Goal: Transaction & Acquisition: Book appointment/travel/reservation

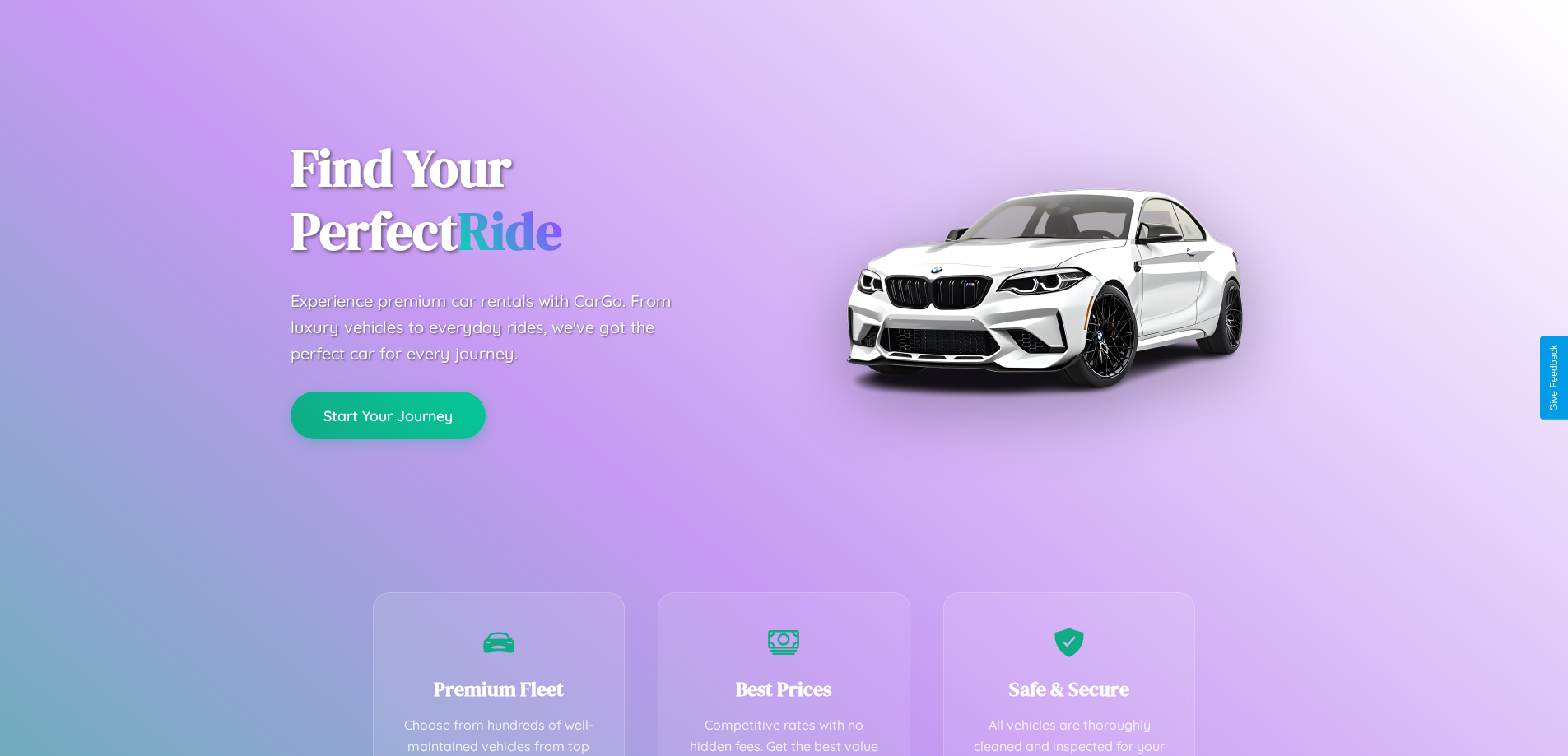
scroll to position [480, 0]
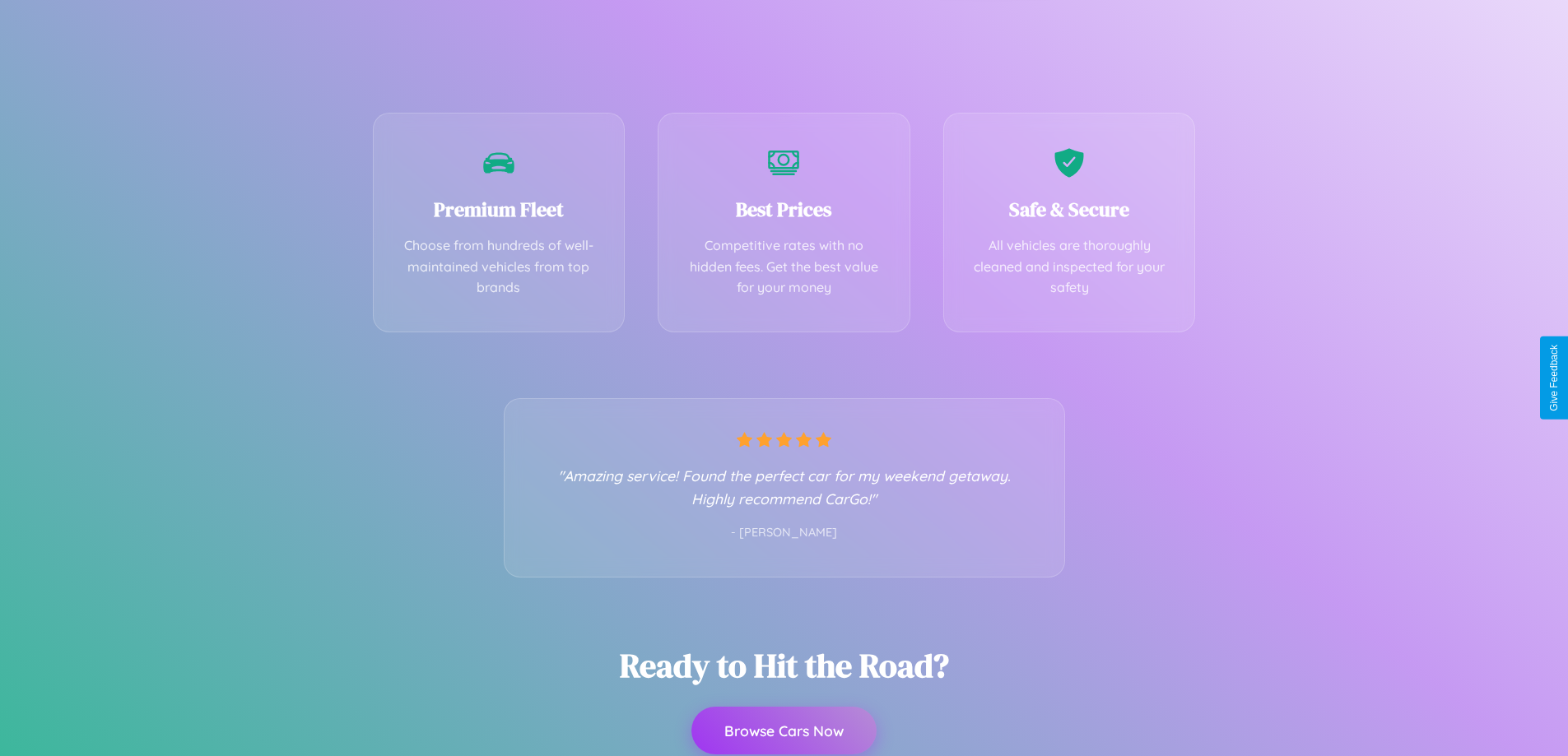
click at [784, 731] on button "Browse Cars Now" at bounding box center [784, 731] width 185 height 48
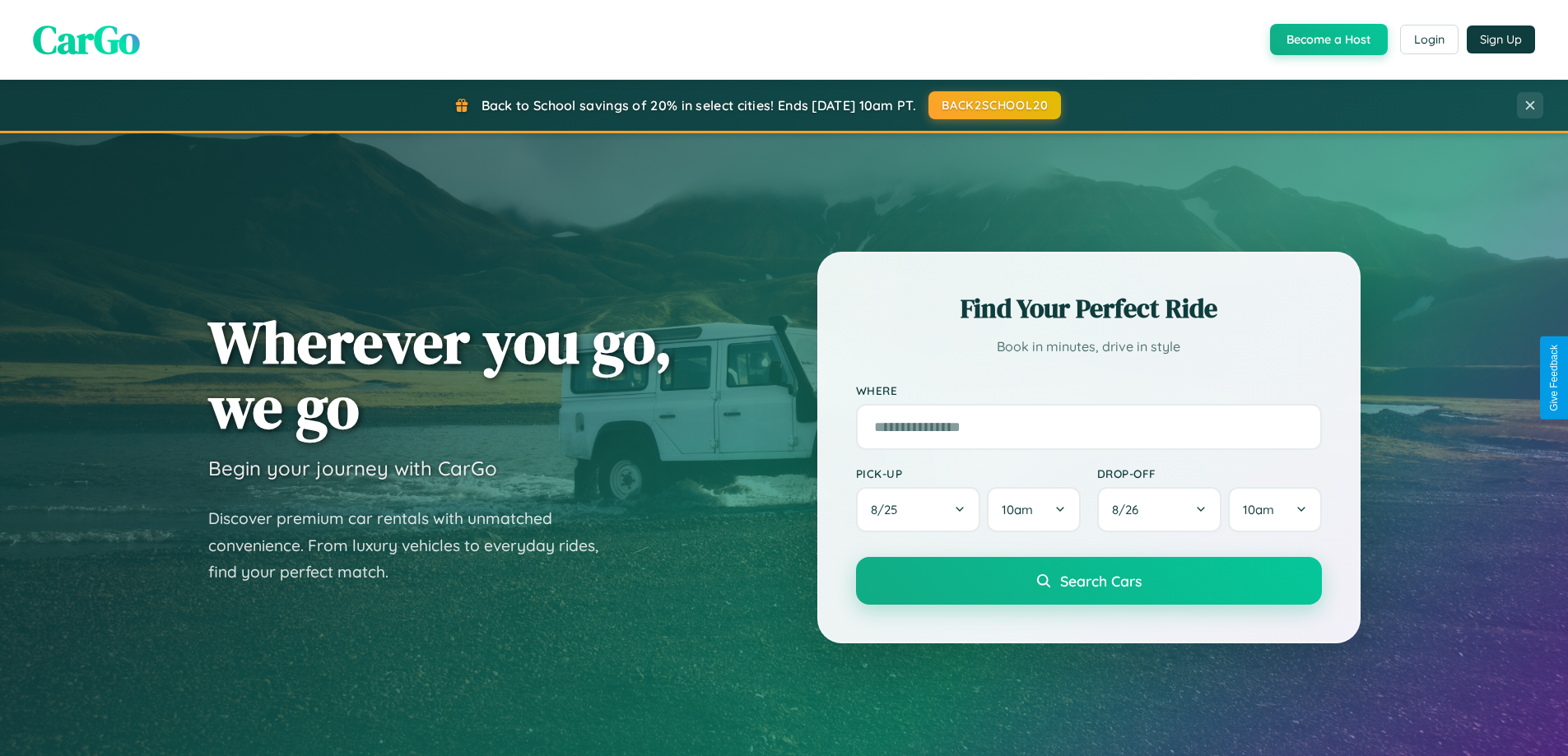
scroll to position [3168, 0]
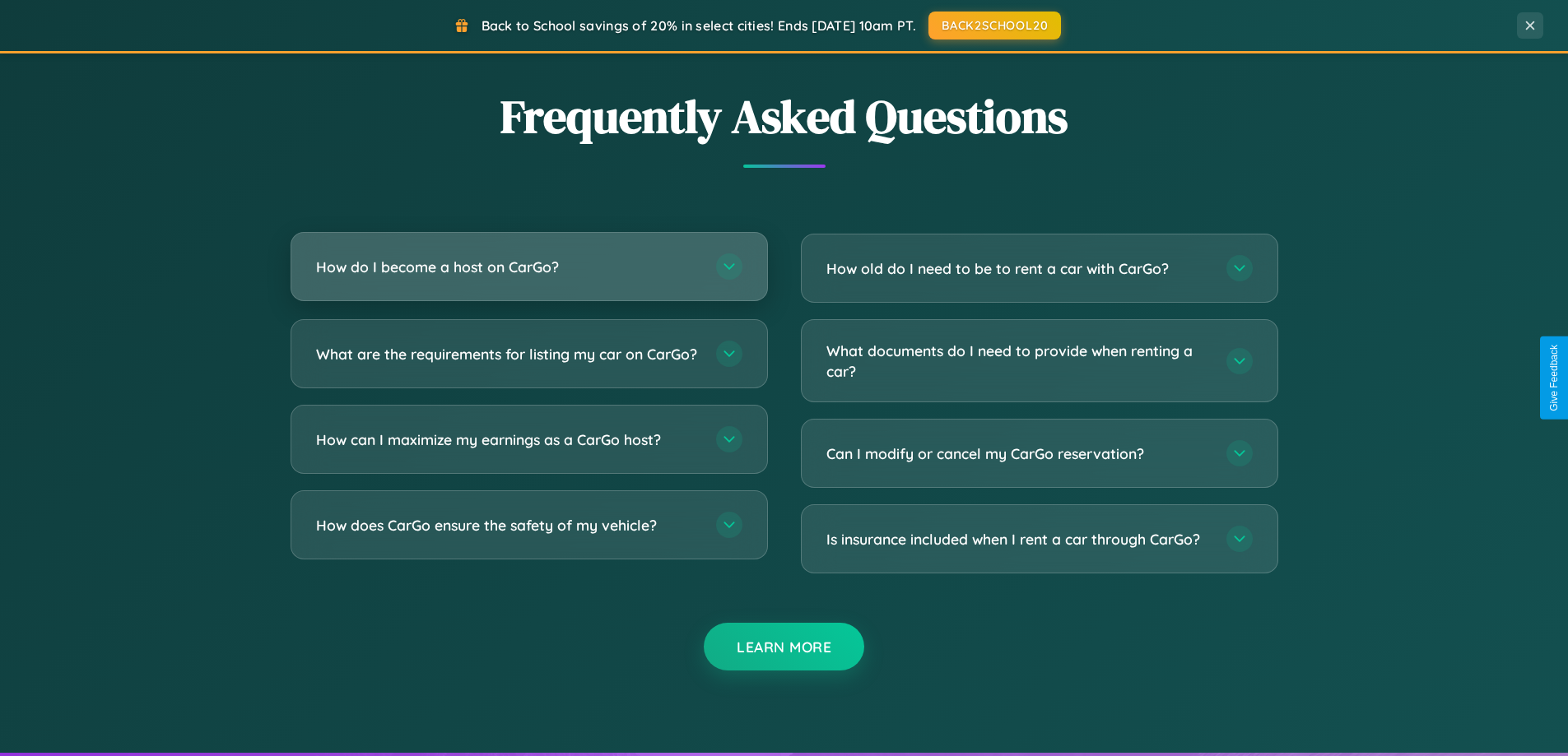
click at [529, 267] on h3 "How do I become a host on CarGo?" at bounding box center [507, 267] width 383 height 21
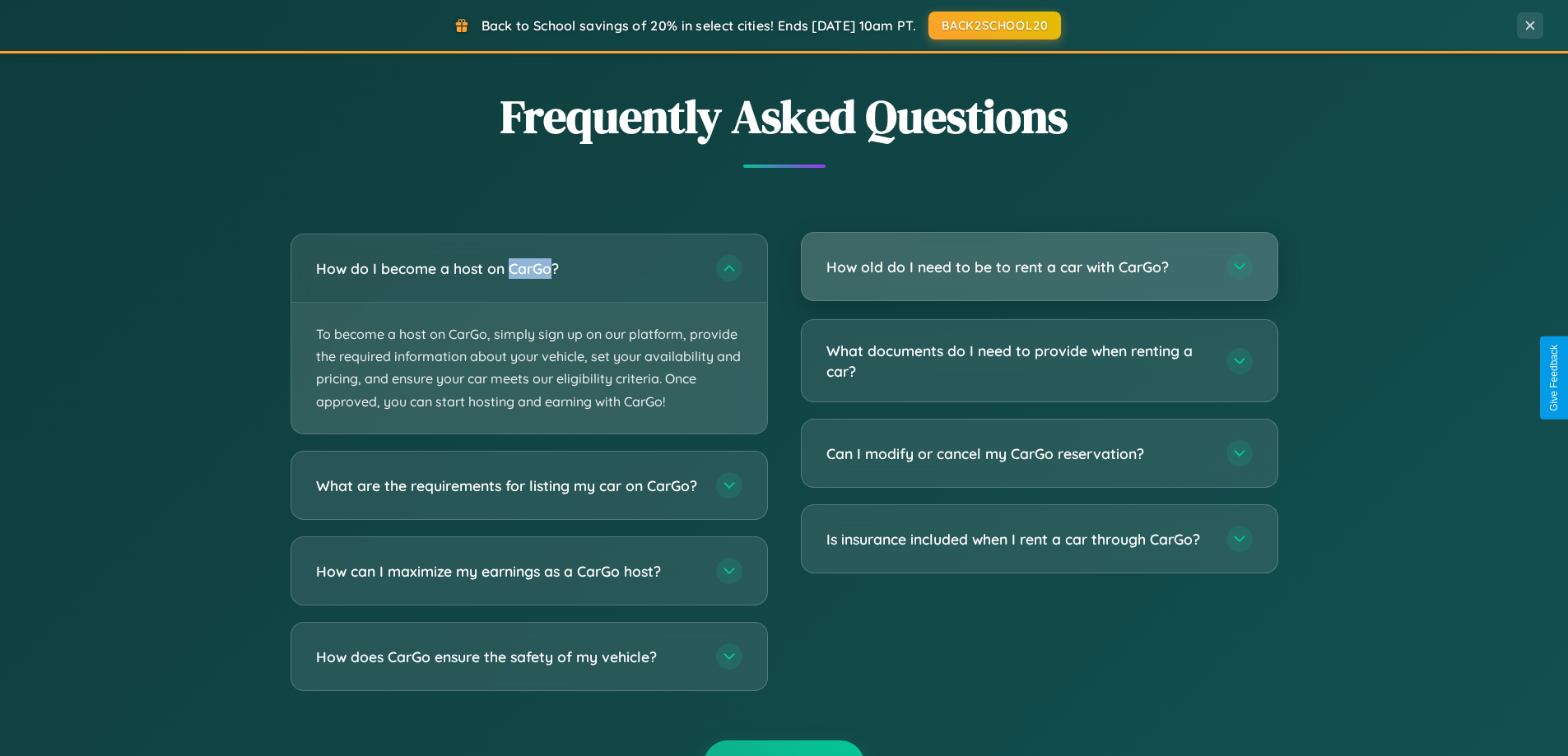
click at [1038, 266] on h3 "How old do I need to be to rent a car with CarGo?" at bounding box center [1017, 267] width 383 height 21
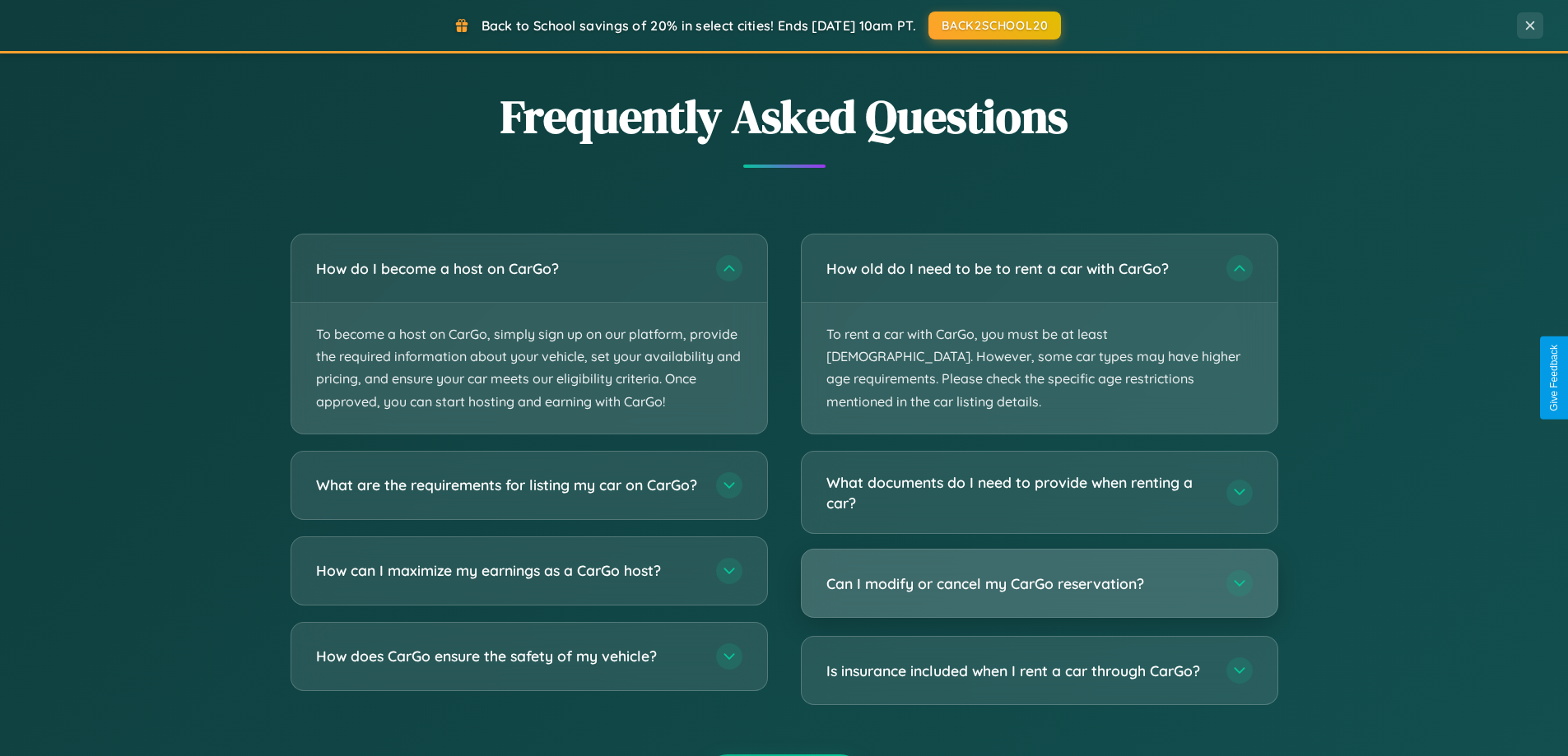
click at [1038, 573] on h3 "Can I modify or cancel my CarGo reservation?" at bounding box center [1017, 584] width 383 height 21
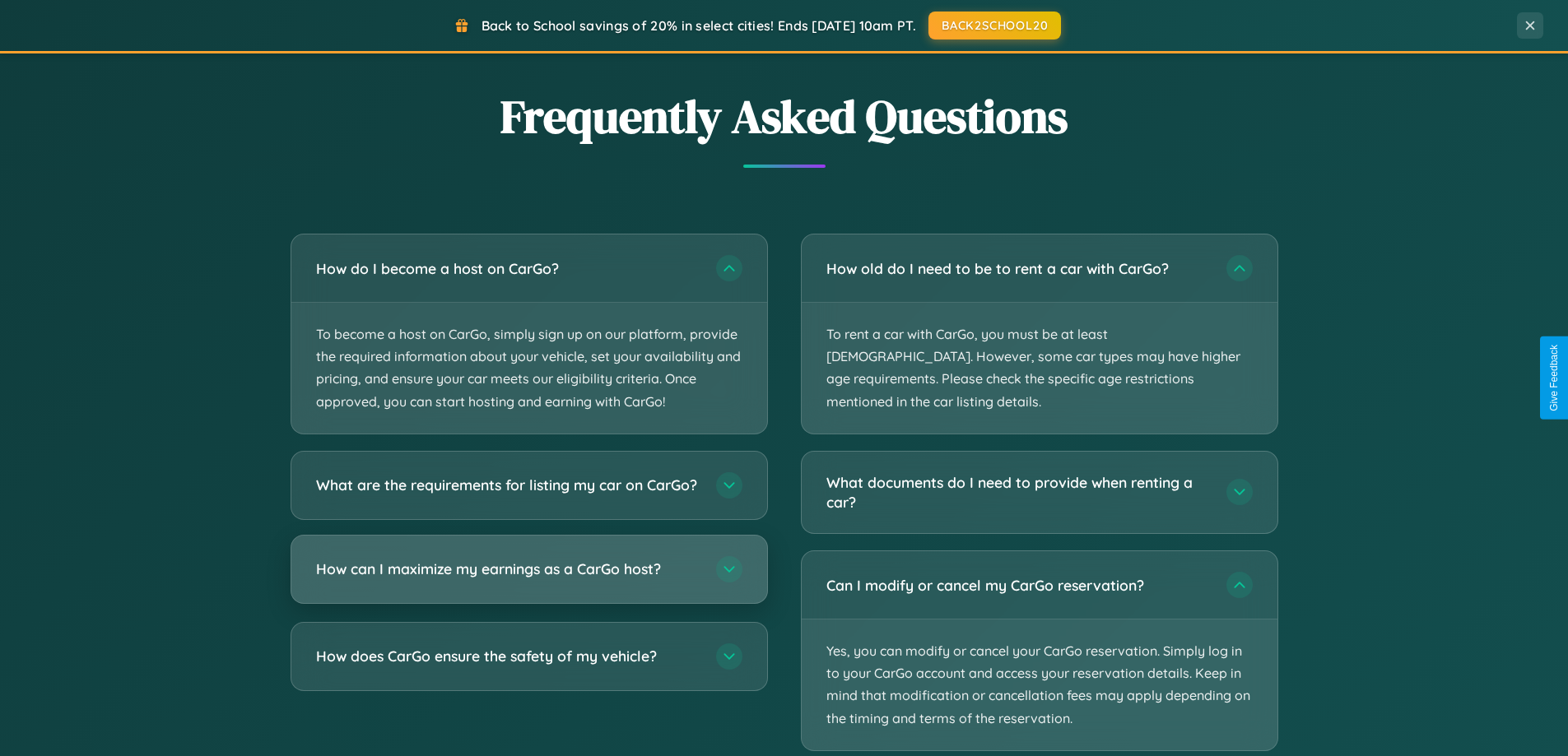
click at [529, 579] on h3 "How can I maximize my earnings as a CarGo host?" at bounding box center [507, 570] width 383 height 21
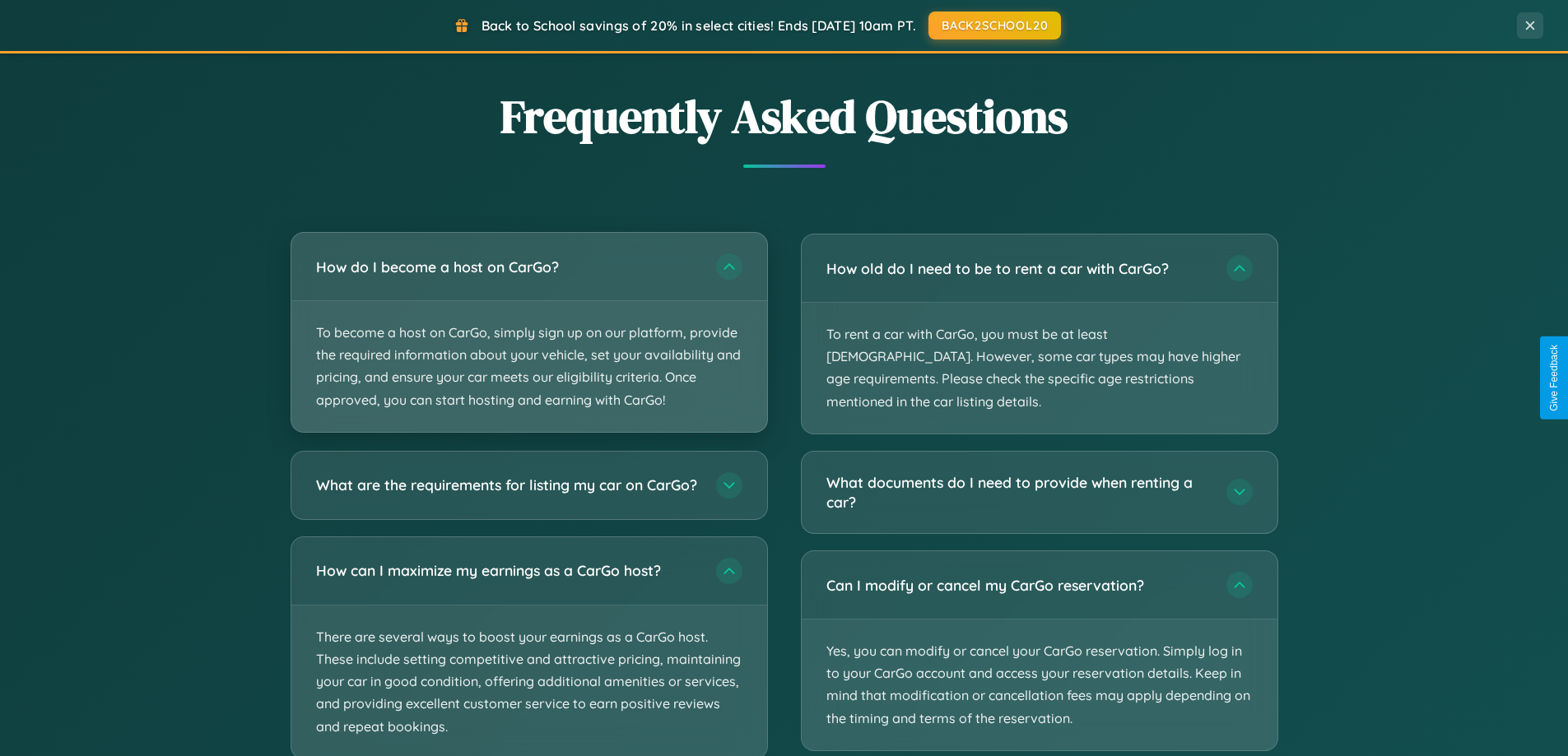
click at [529, 334] on p "To become a host on CarGo, simply sign up on our platform, provide the required…" at bounding box center [529, 367] width 475 height 131
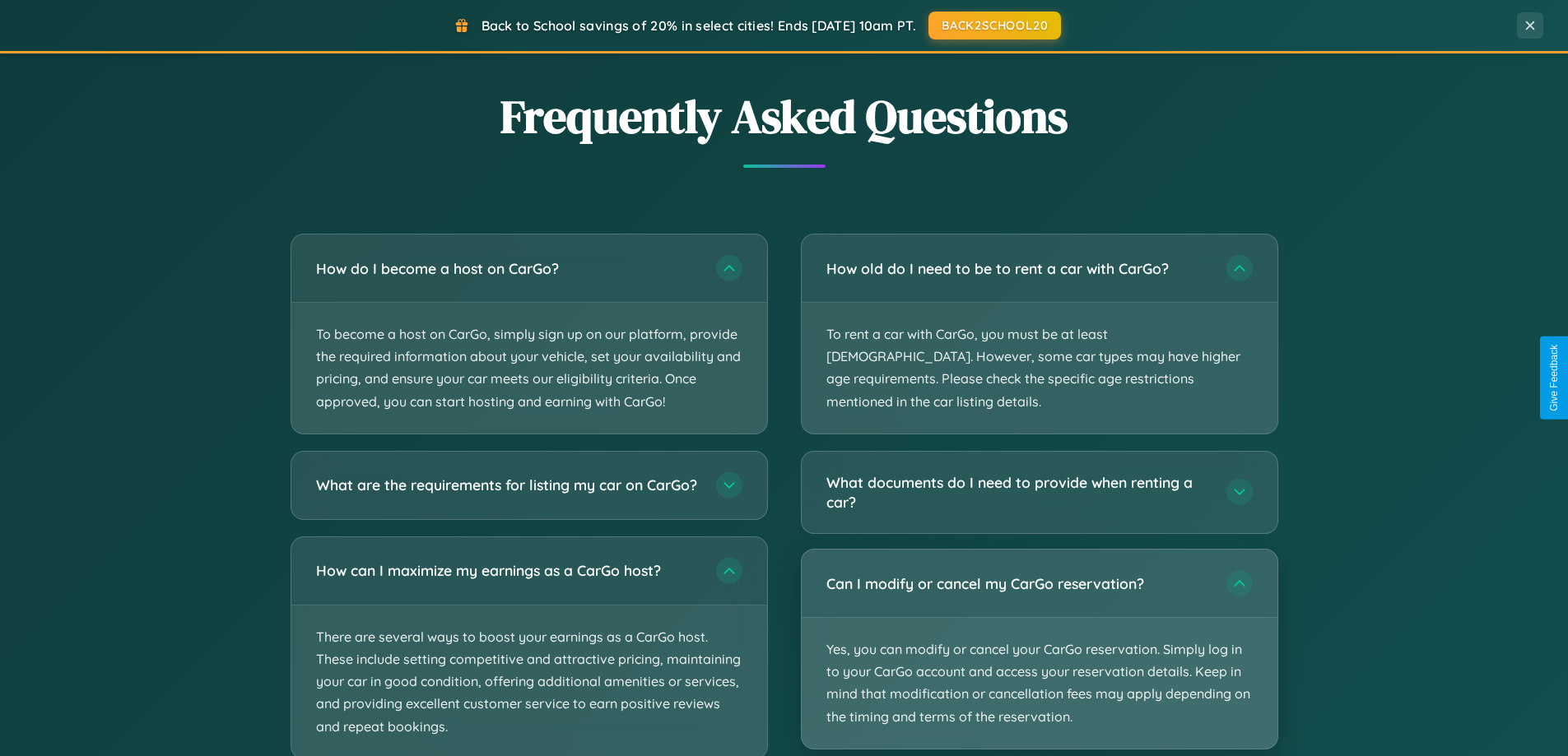
click at [1038, 628] on p "Yes, you can modify or cancel your CarGo reservation. Simply log in to your Car…" at bounding box center [1039, 684] width 475 height 131
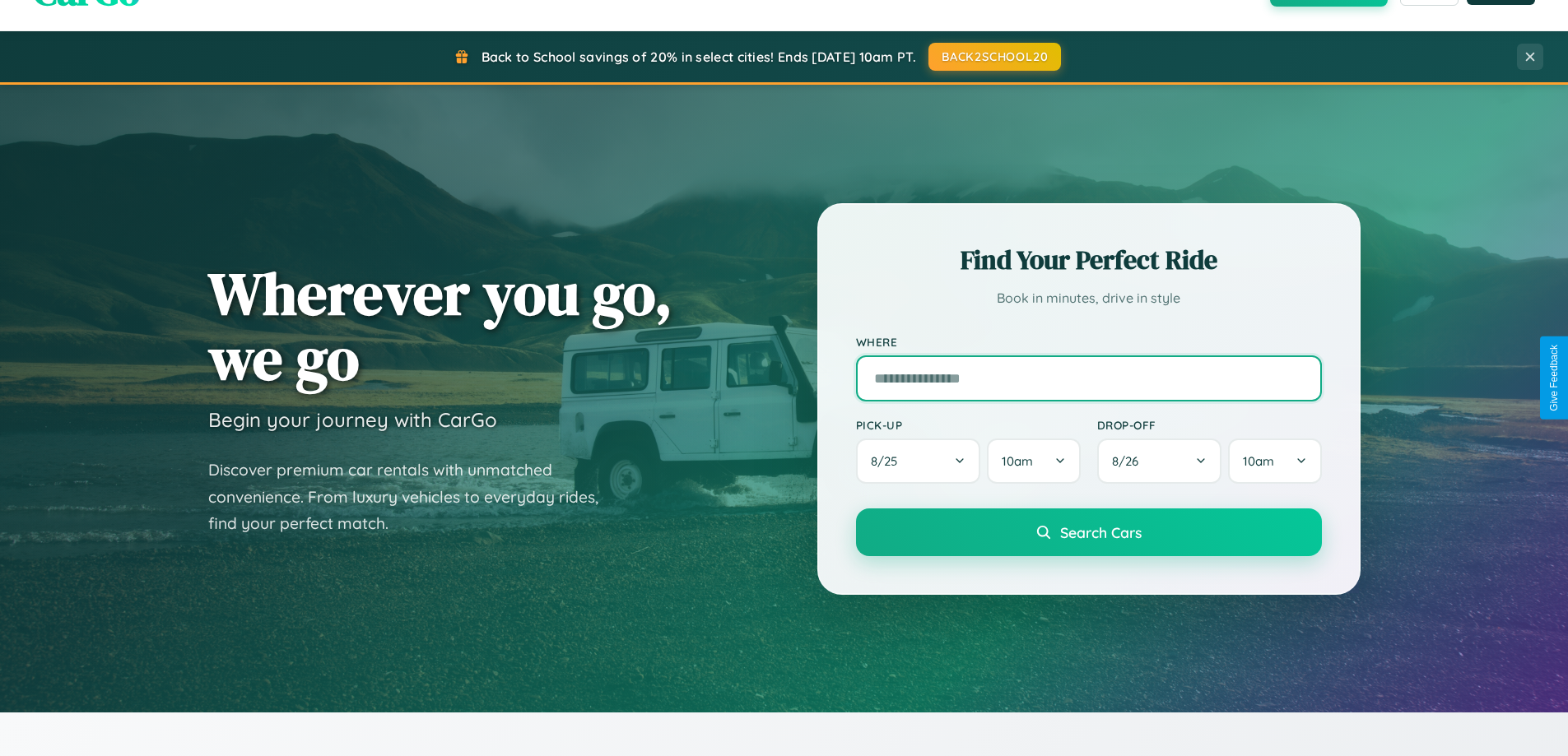
click at [1088, 378] on input "text" at bounding box center [1089, 378] width 466 height 46
type input "**********"
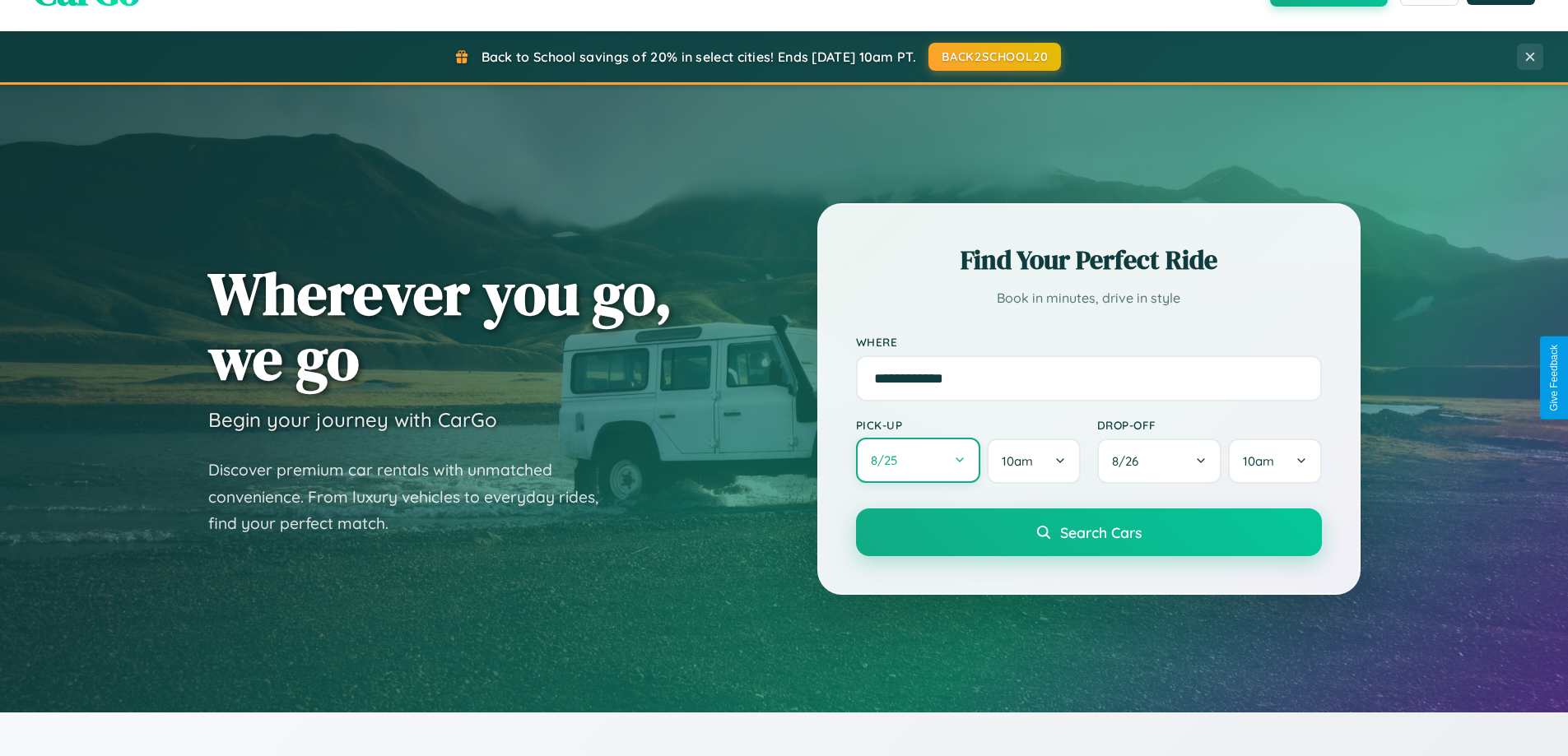
click at [918, 461] on button "8 / 25" at bounding box center [919, 460] width 126 height 46
select select "*"
select select "****"
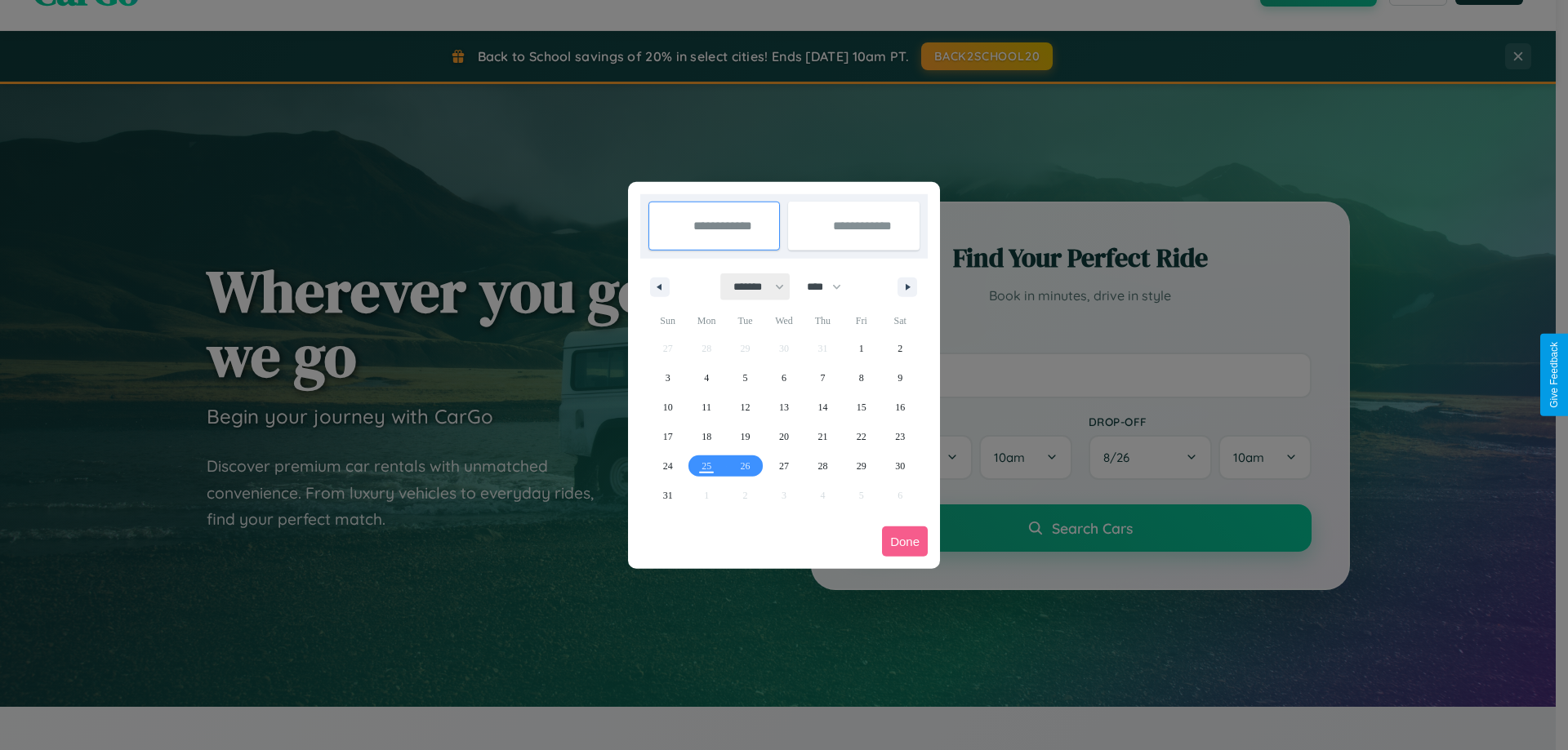
drag, startPoint x: 751, startPoint y: 287, endPoint x: 784, endPoint y: 327, distance: 51.9
click at [751, 287] on select "******* ******** ***** ***** *** **** **** ****** ********* ******* ******** **…" at bounding box center [756, 287] width 70 height 27
select select "*"
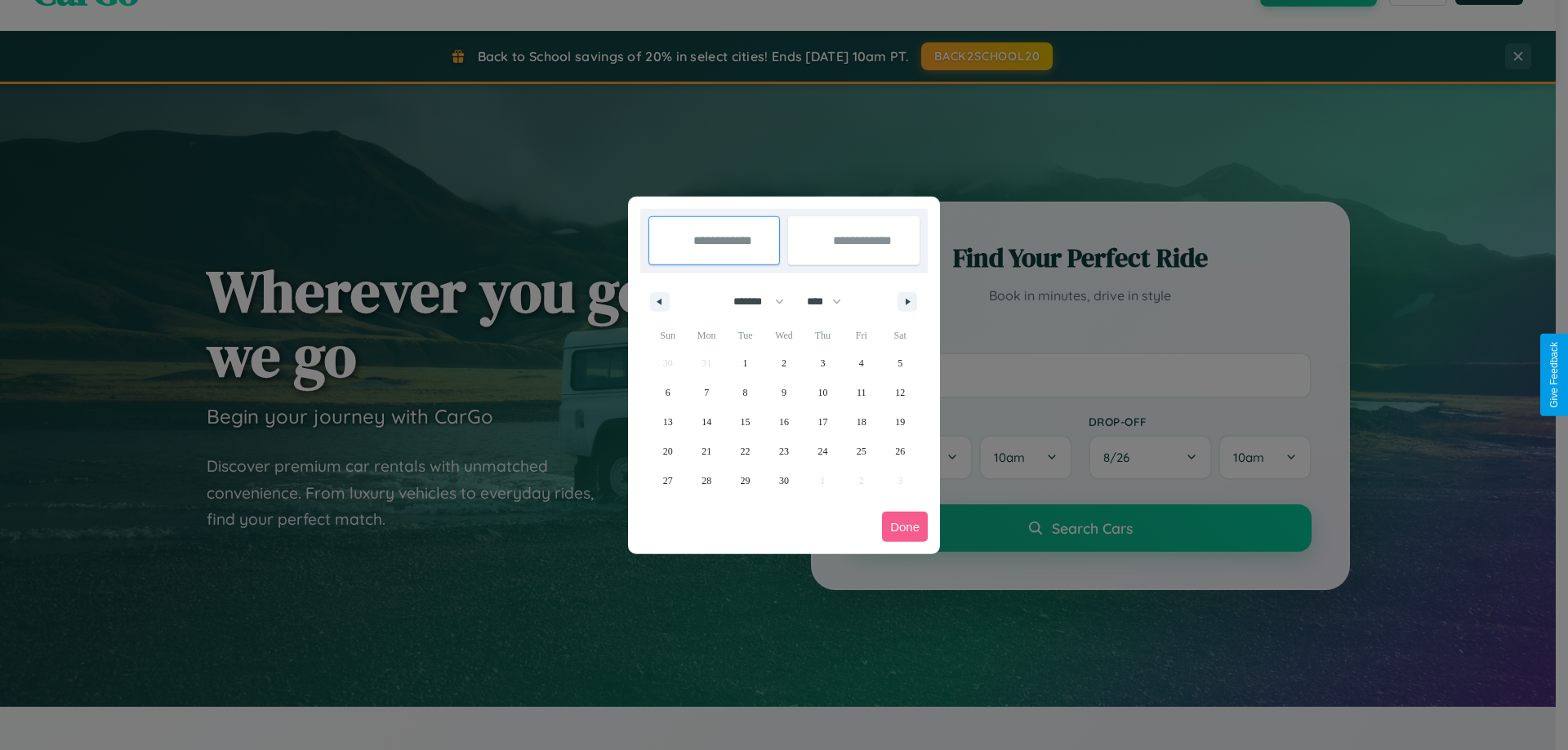
drag, startPoint x: 831, startPoint y: 301, endPoint x: 784, endPoint y: 327, distance: 53.7
click at [831, 301] on select "**** **** **** **** **** **** **** **** **** **** **** **** **** **** **** ****…" at bounding box center [824, 302] width 49 height 27
select select "****"
click at [707, 451] on span "20" at bounding box center [707, 451] width 9 height 29
type input "**********"
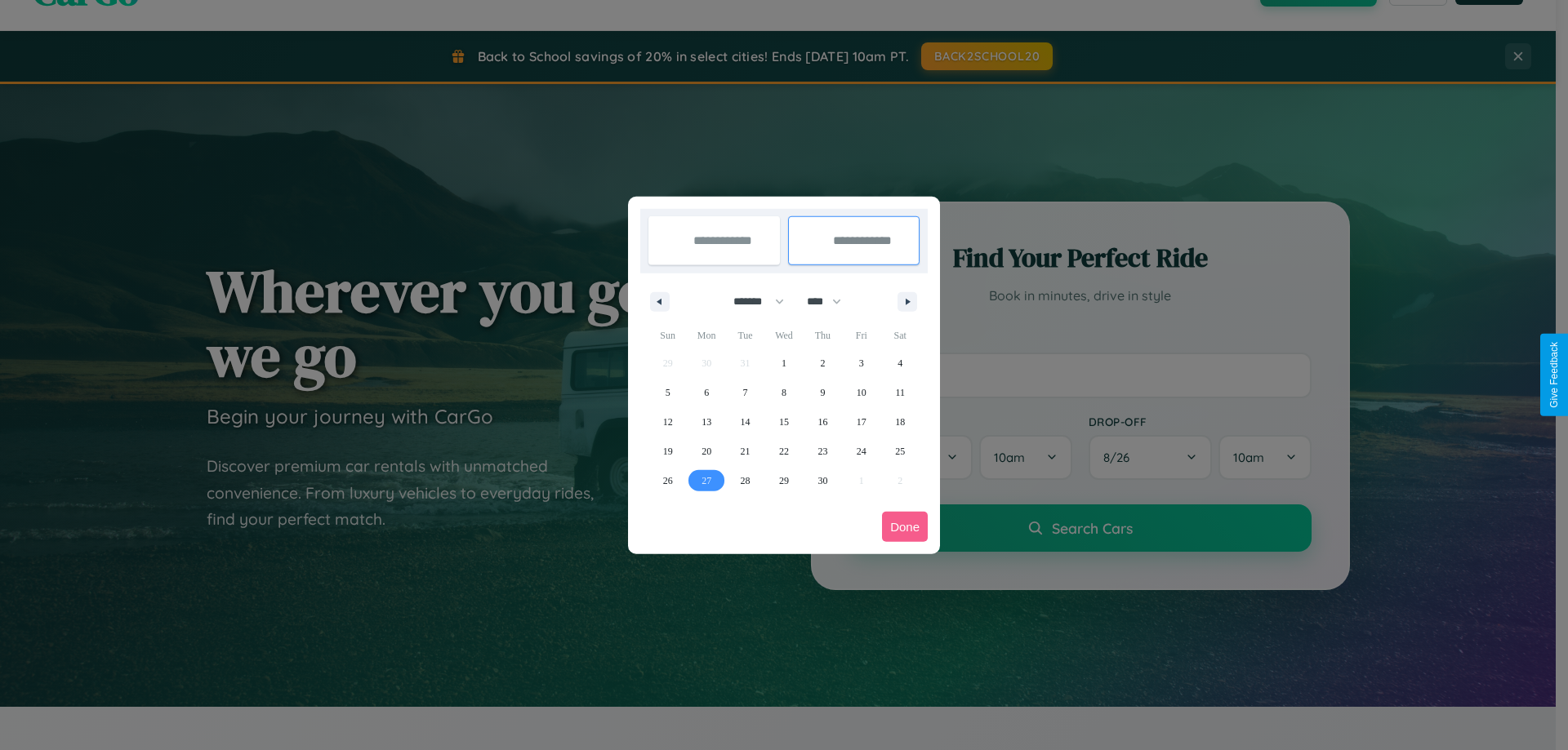
click at [707, 480] on span "27" at bounding box center [707, 480] width 9 height 29
type input "**********"
click at [905, 526] on button "Done" at bounding box center [905, 527] width 45 height 30
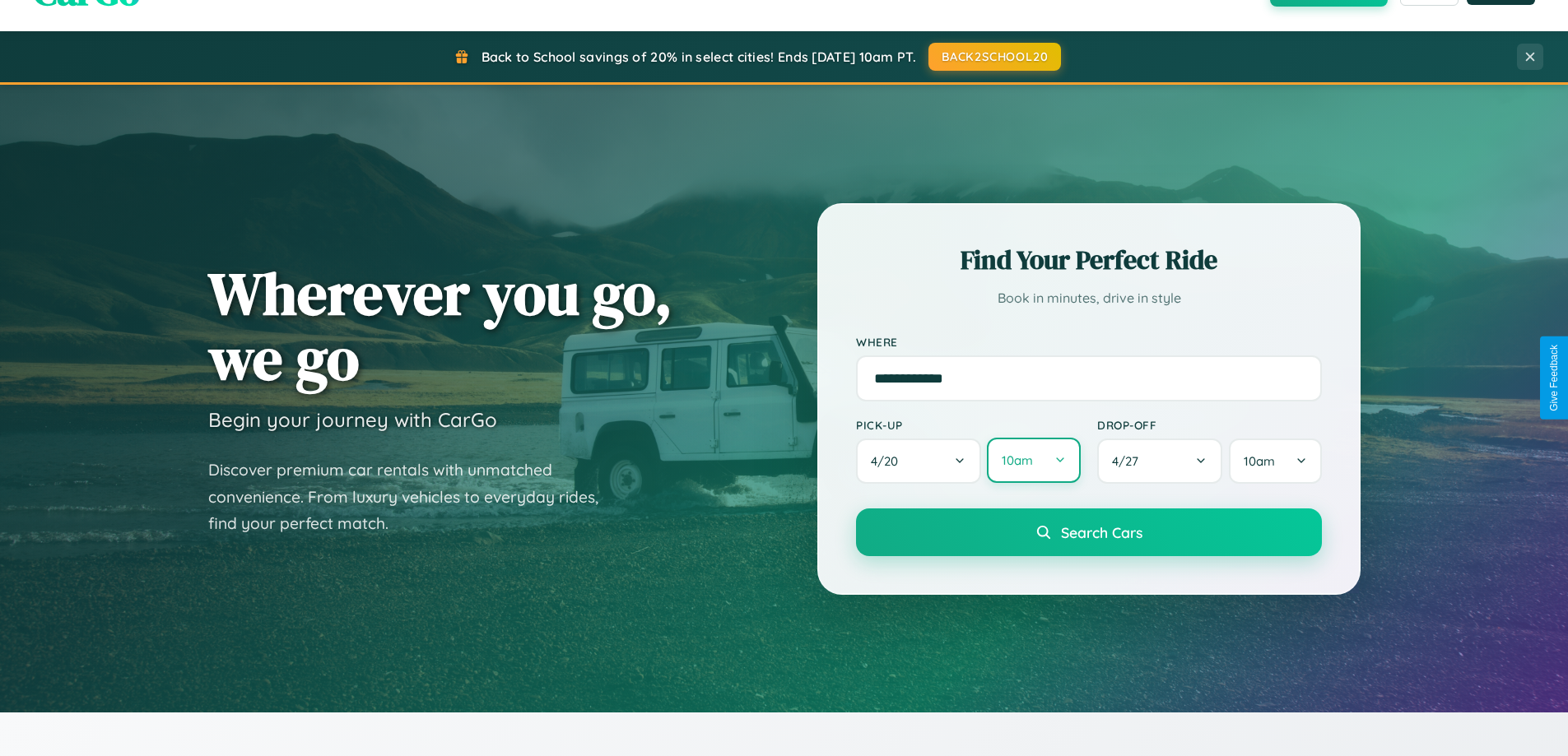
click at [1033, 462] on button "10am" at bounding box center [1034, 460] width 93 height 46
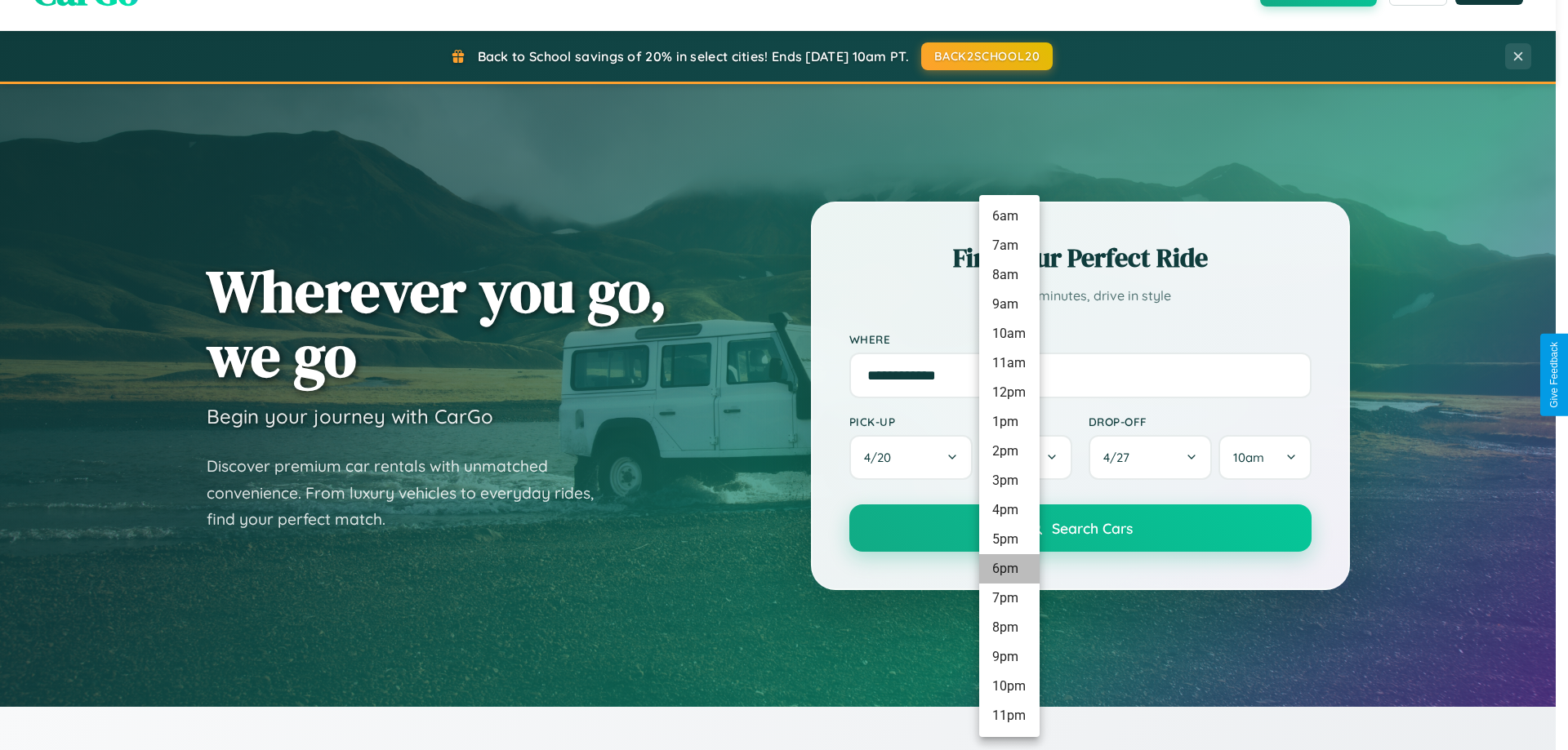
click at [1009, 569] on li "6pm" at bounding box center [1009, 569] width 60 height 29
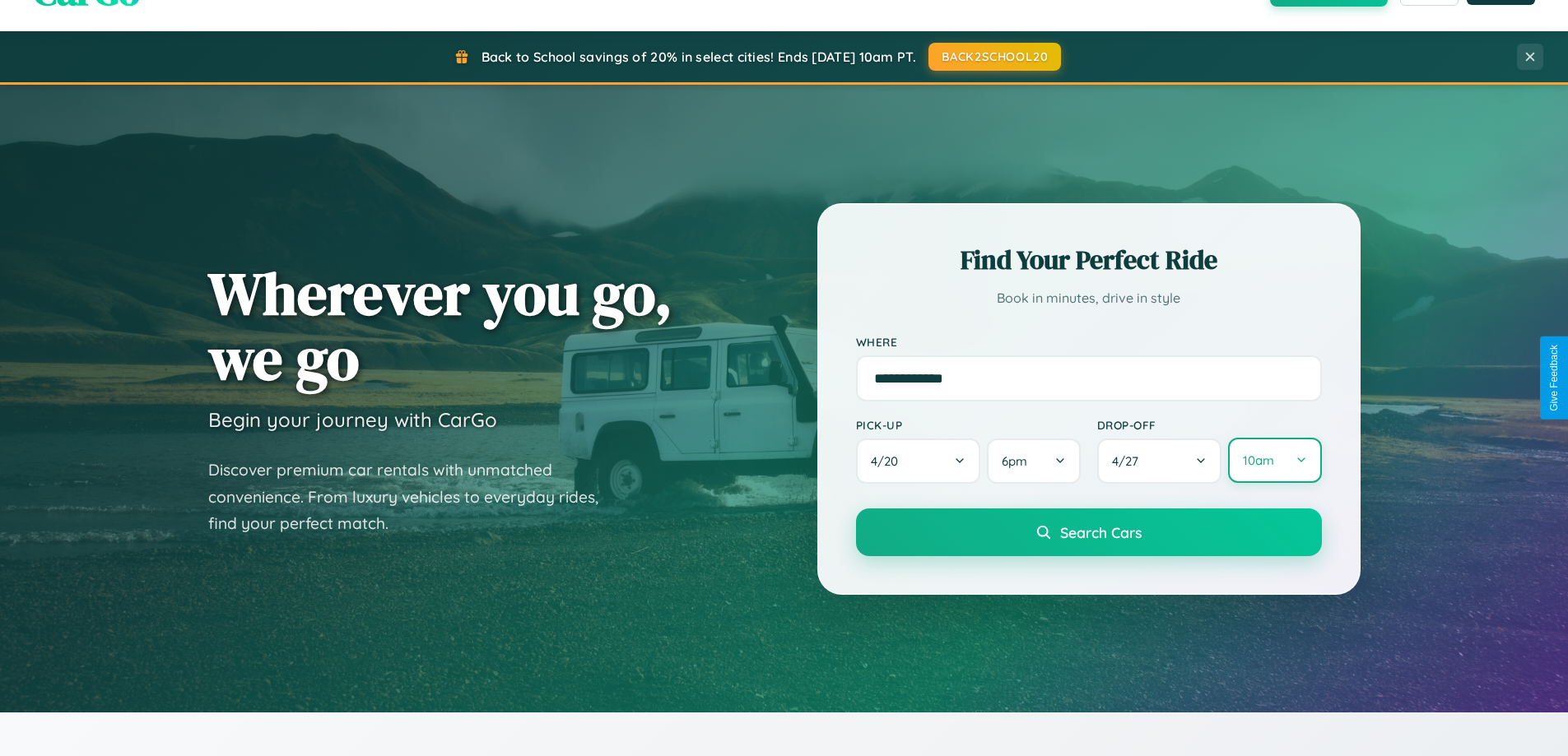
click at [1274, 461] on button "10am" at bounding box center [1274, 460] width 93 height 46
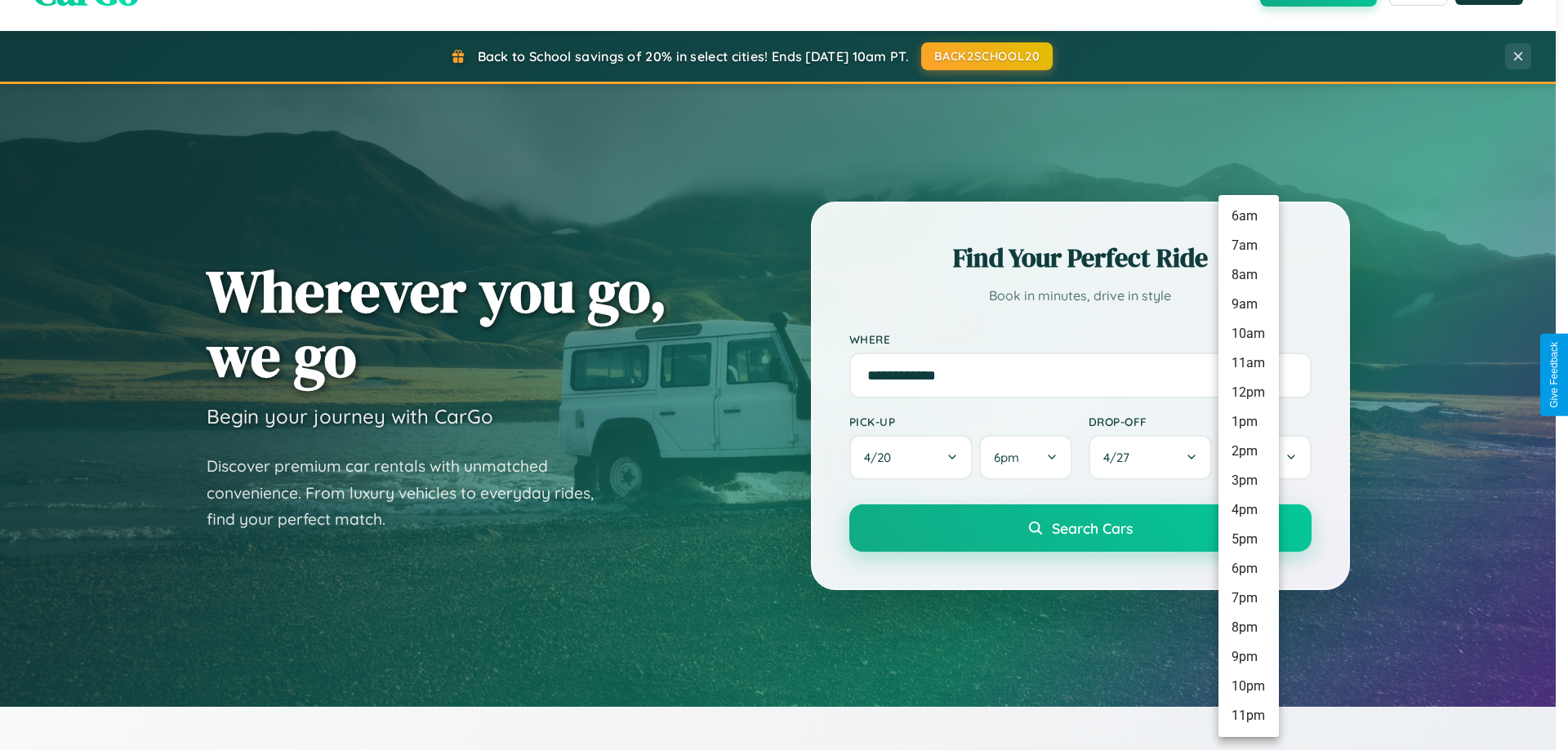
click at [1248, 363] on li "11am" at bounding box center [1248, 363] width 60 height 29
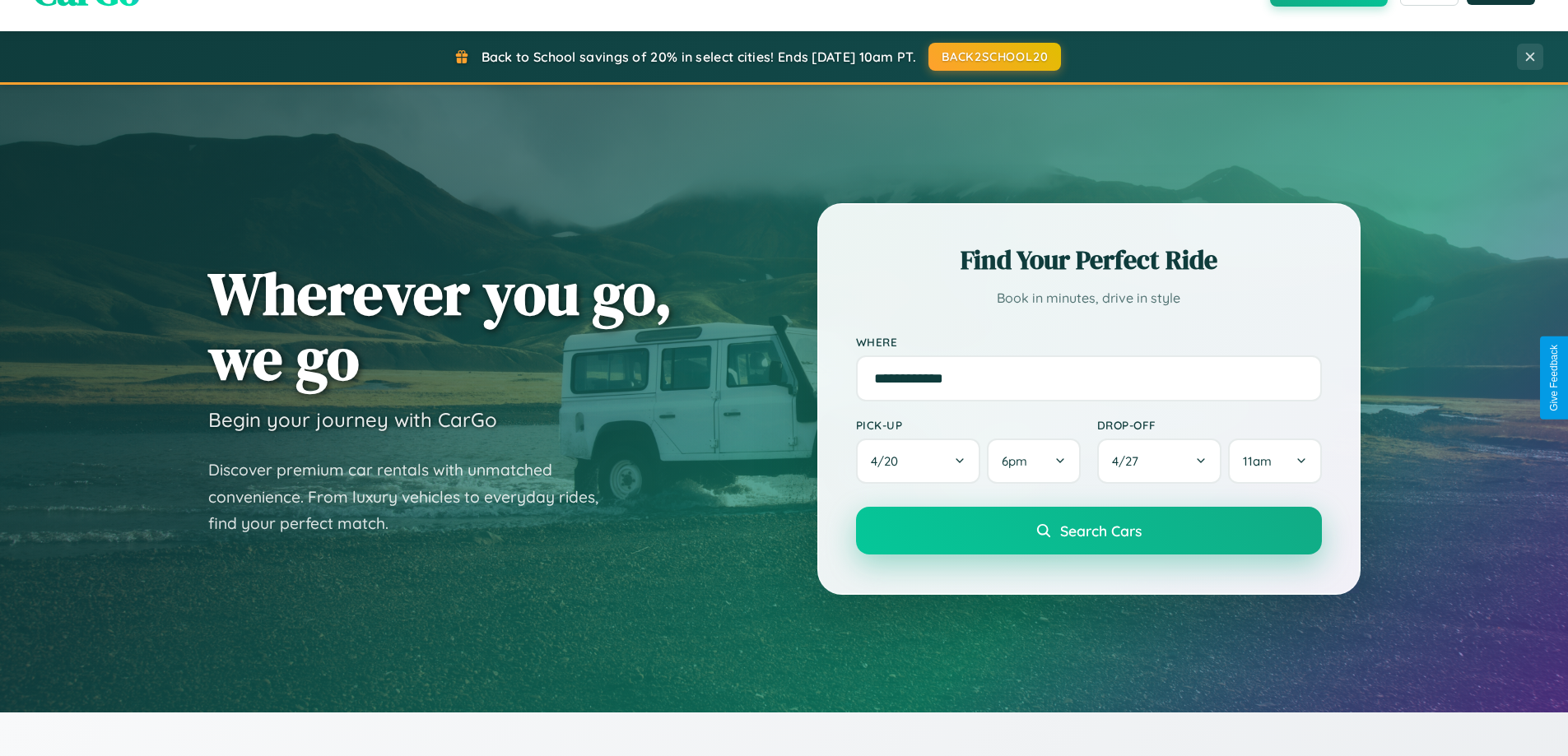
click at [1088, 533] on span "Search Cars" at bounding box center [1101, 531] width 82 height 18
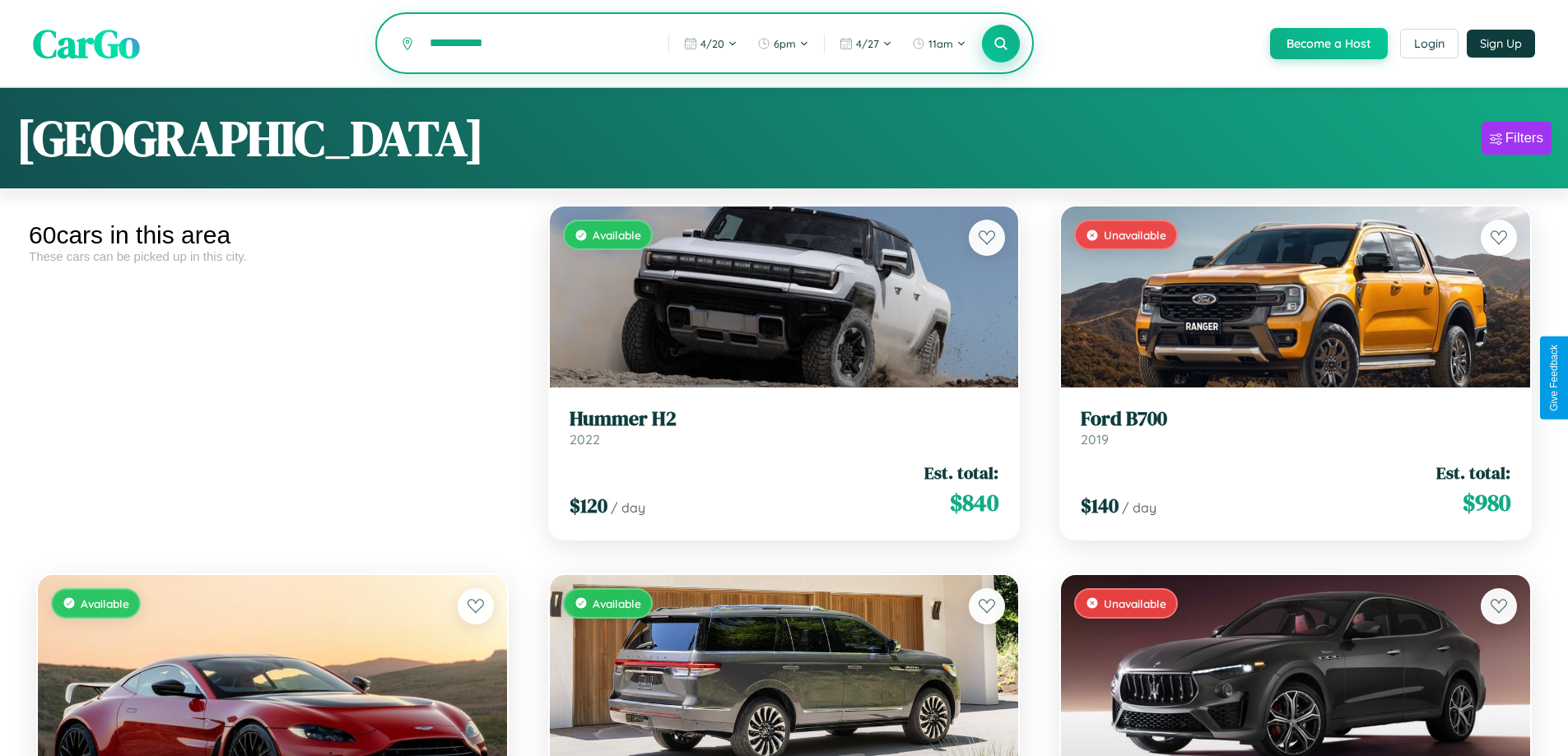
type input "**********"
click at [1000, 45] on icon at bounding box center [1001, 43] width 15 height 15
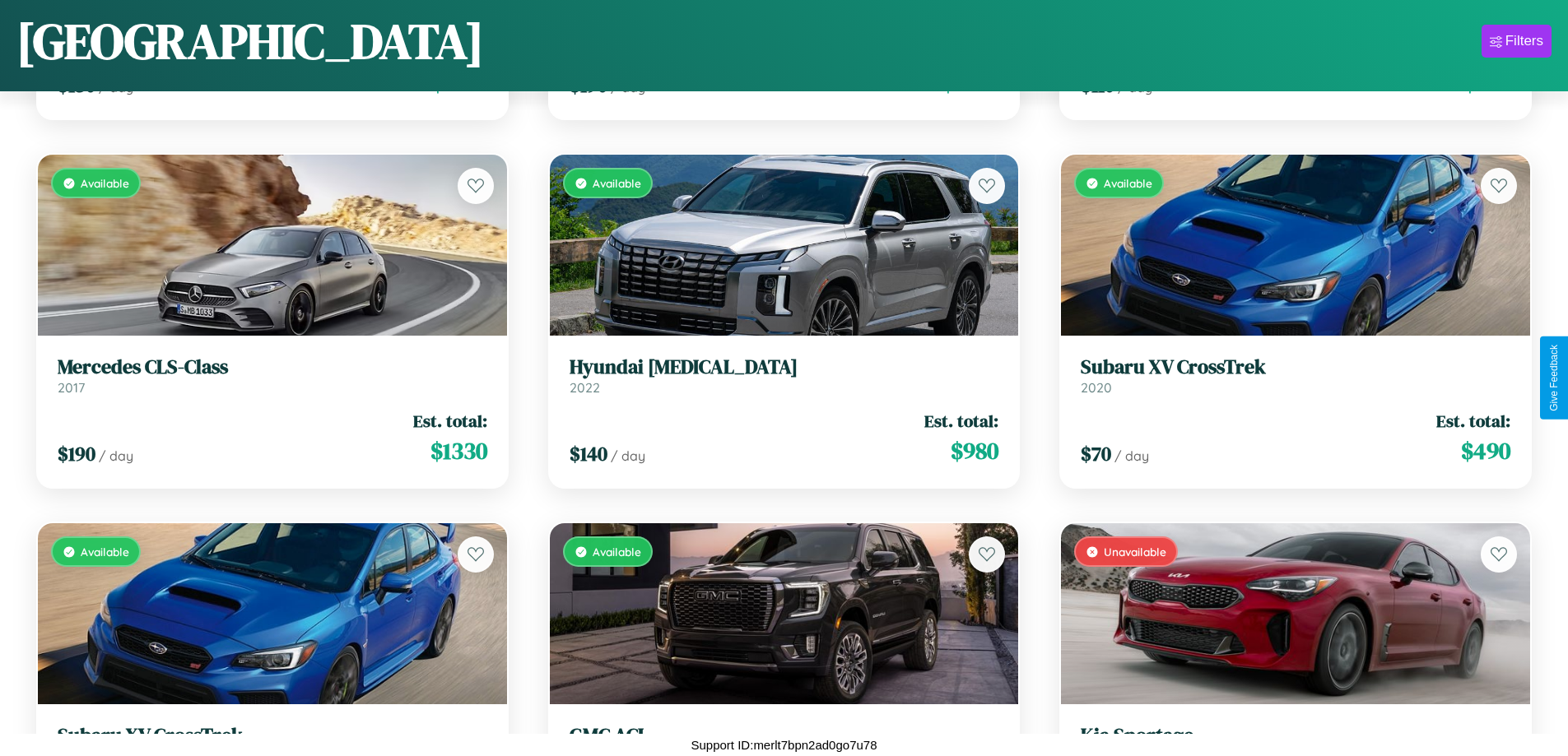
scroll to position [1705, 0]
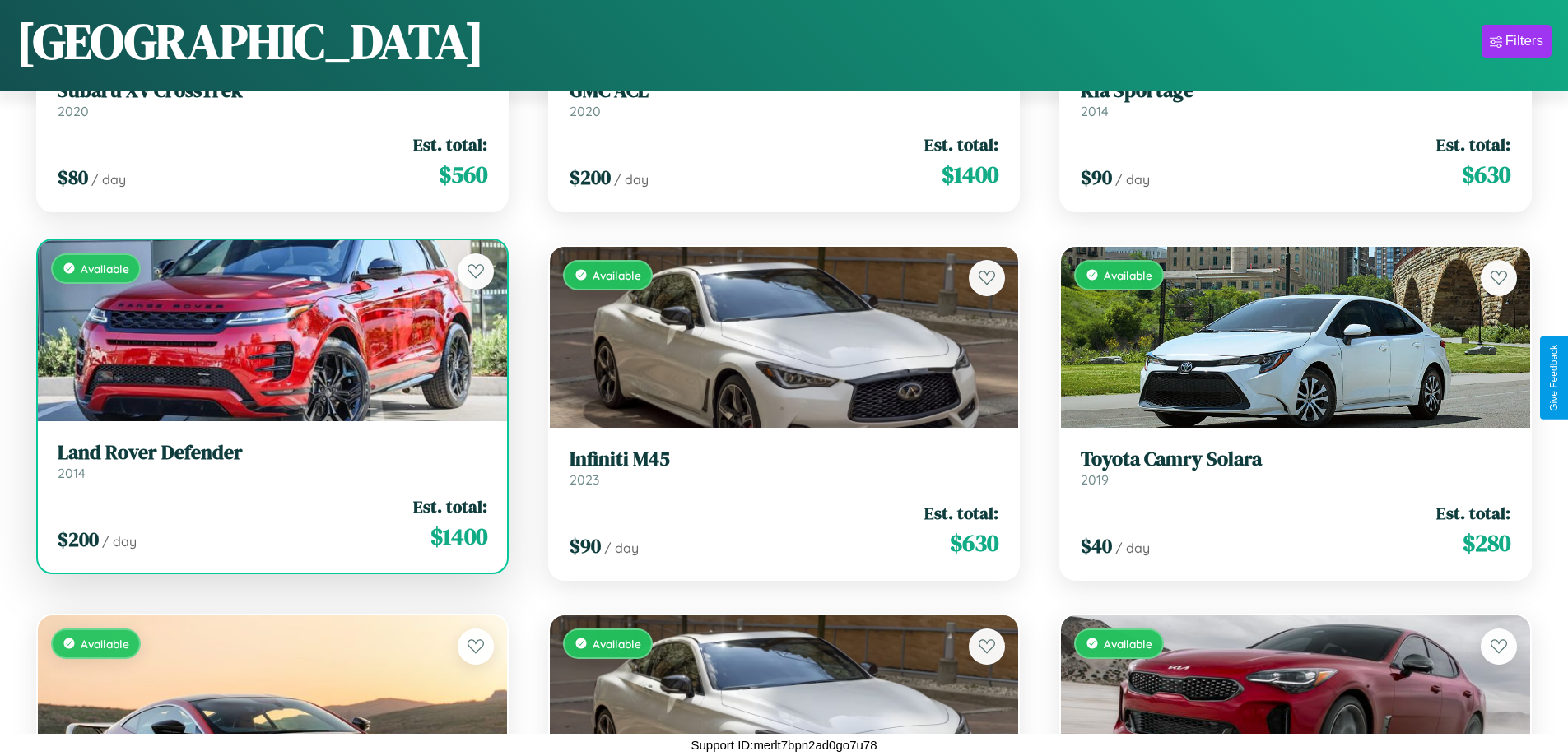
click at [270, 461] on h3 "Land Rover Defender" at bounding box center [273, 453] width 430 height 24
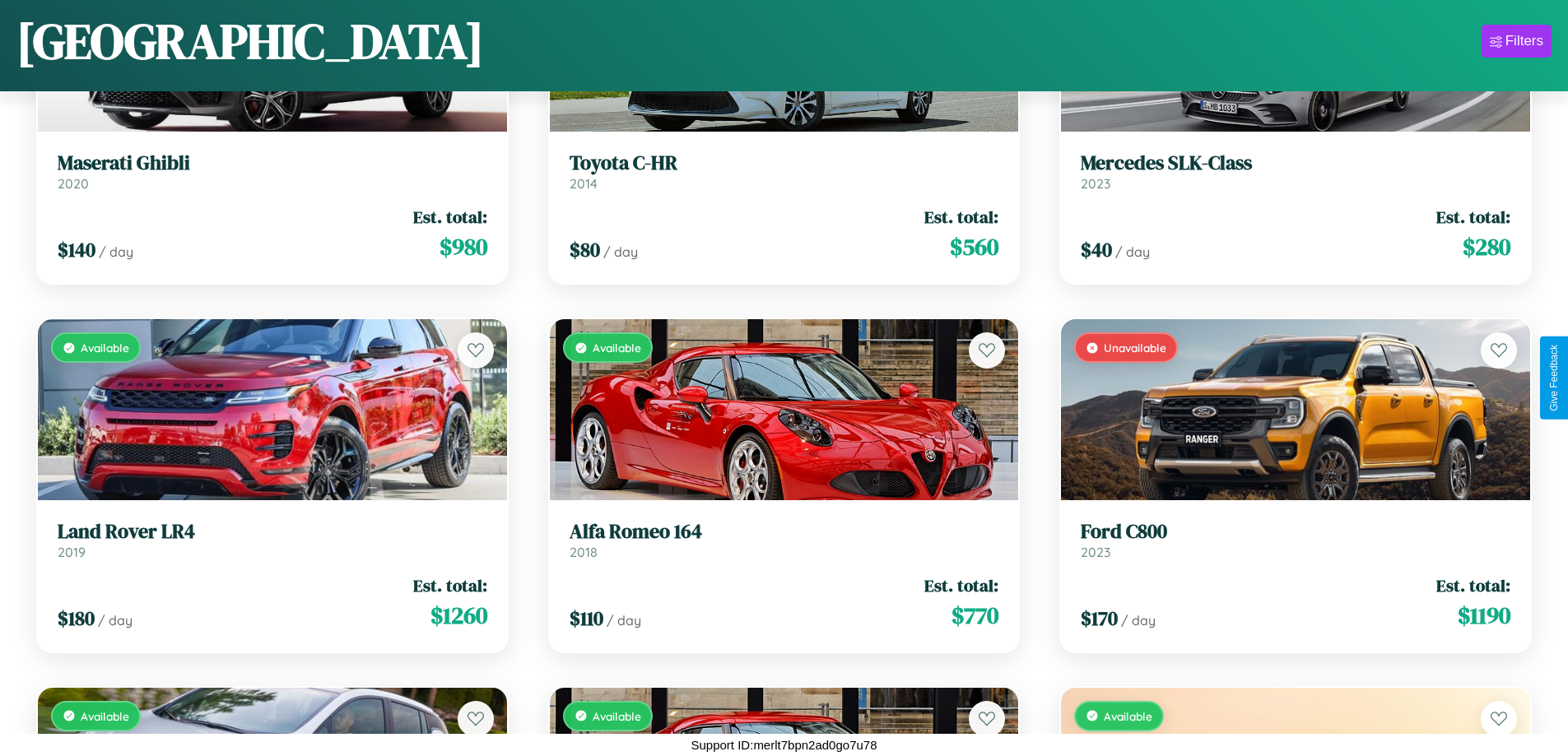
scroll to position [5760, 0]
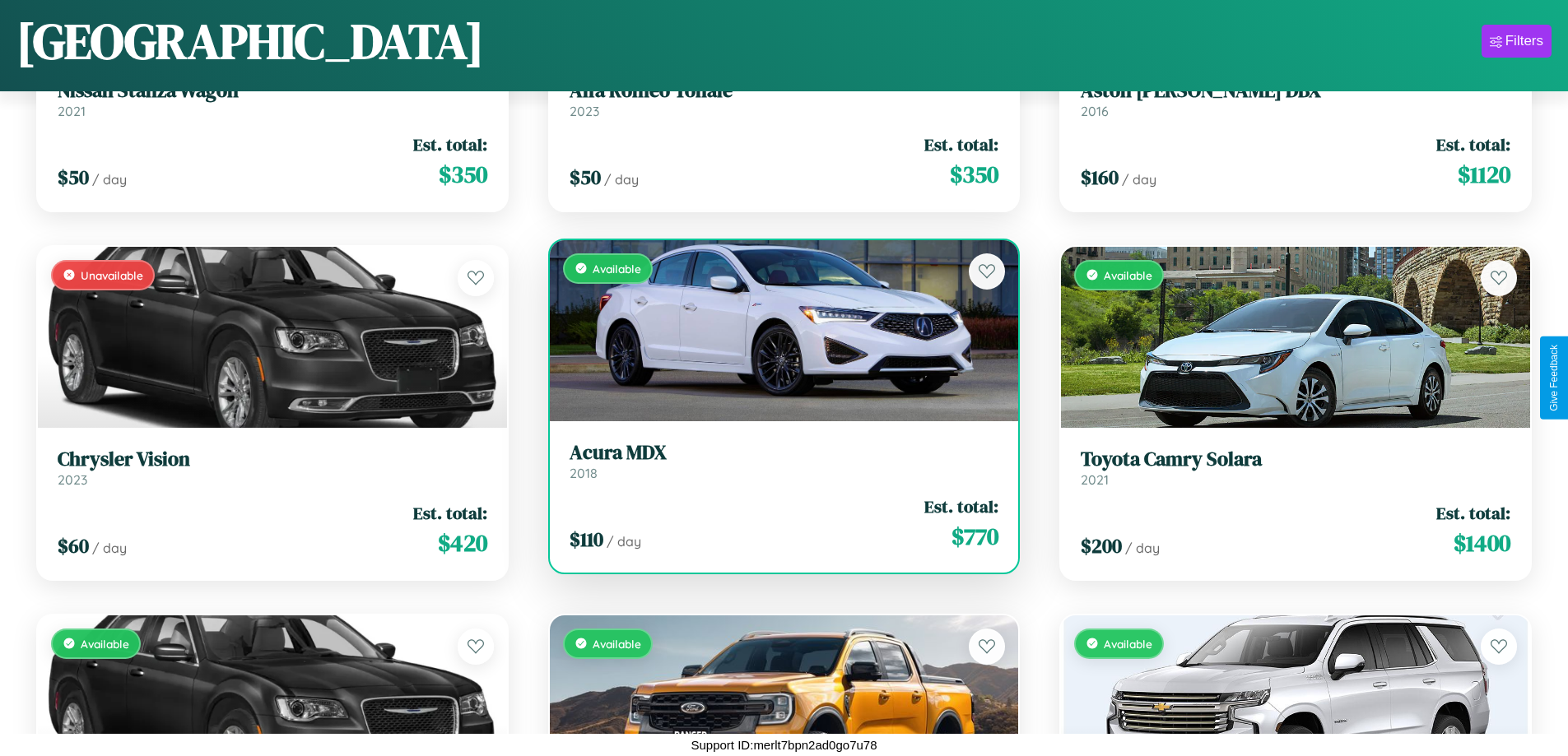
click at [777, 468] on link "Acura MDX 2018" at bounding box center [784, 461] width 430 height 40
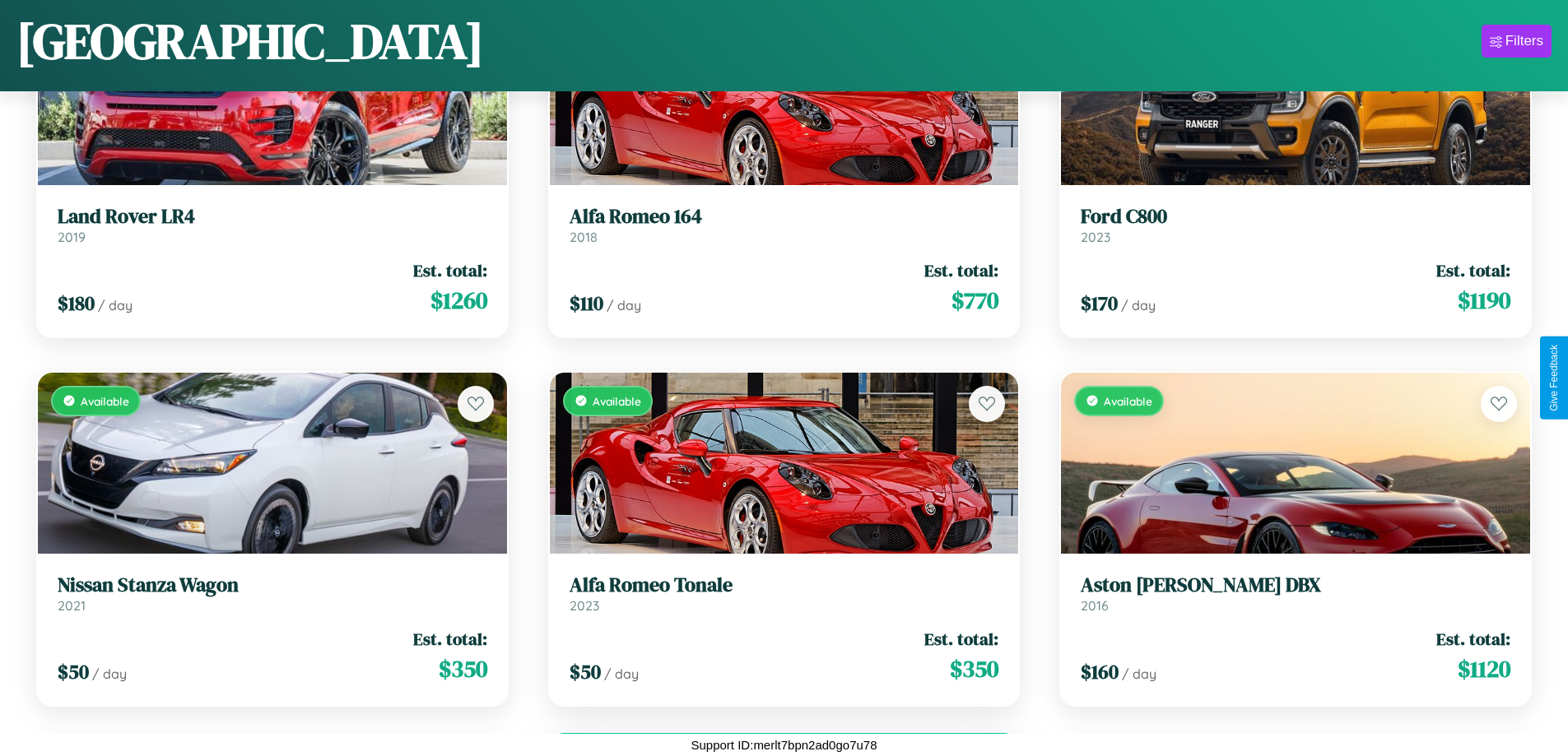
scroll to position [5023, 0]
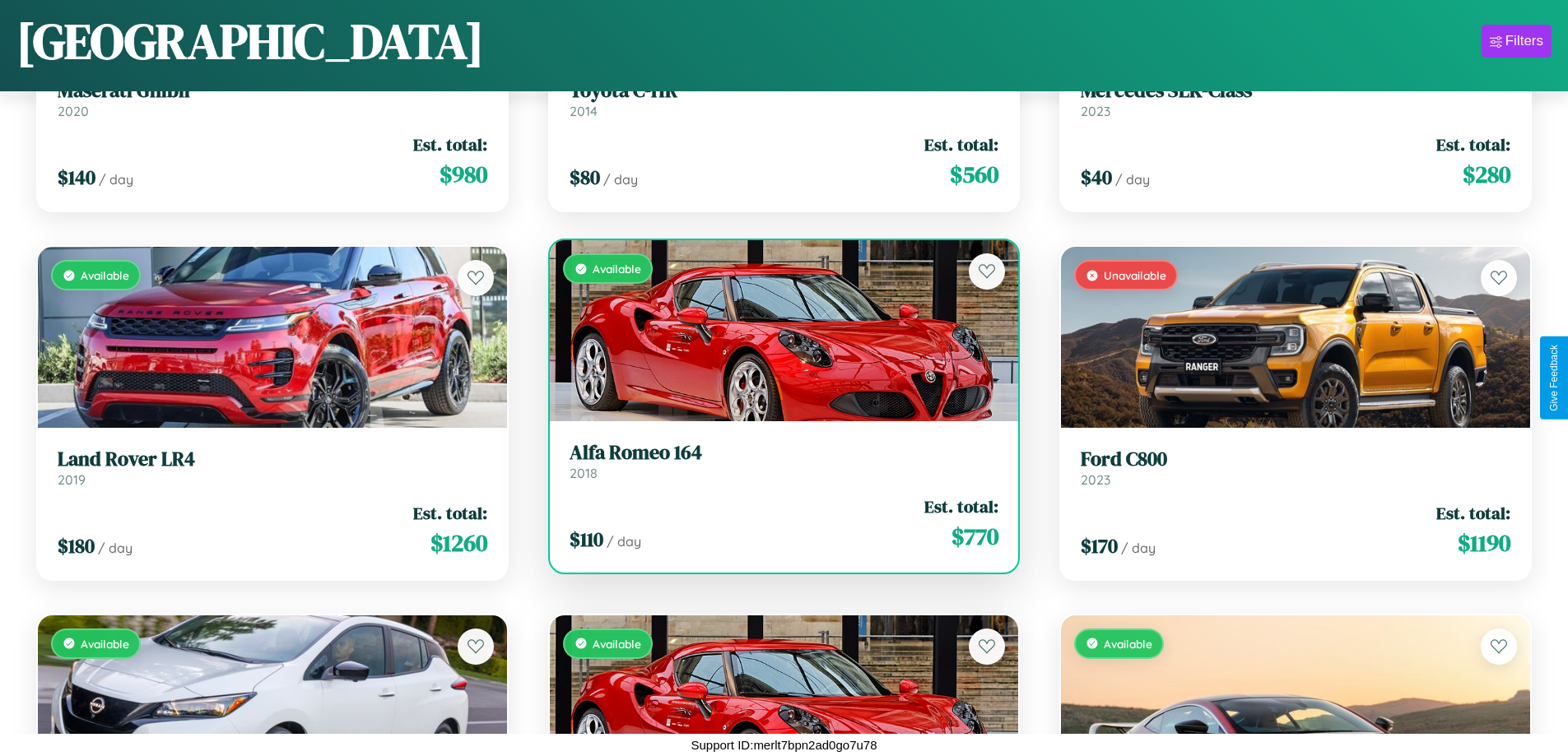
click at [777, 461] on h3 "Alfa Romeo 164" at bounding box center [784, 453] width 430 height 24
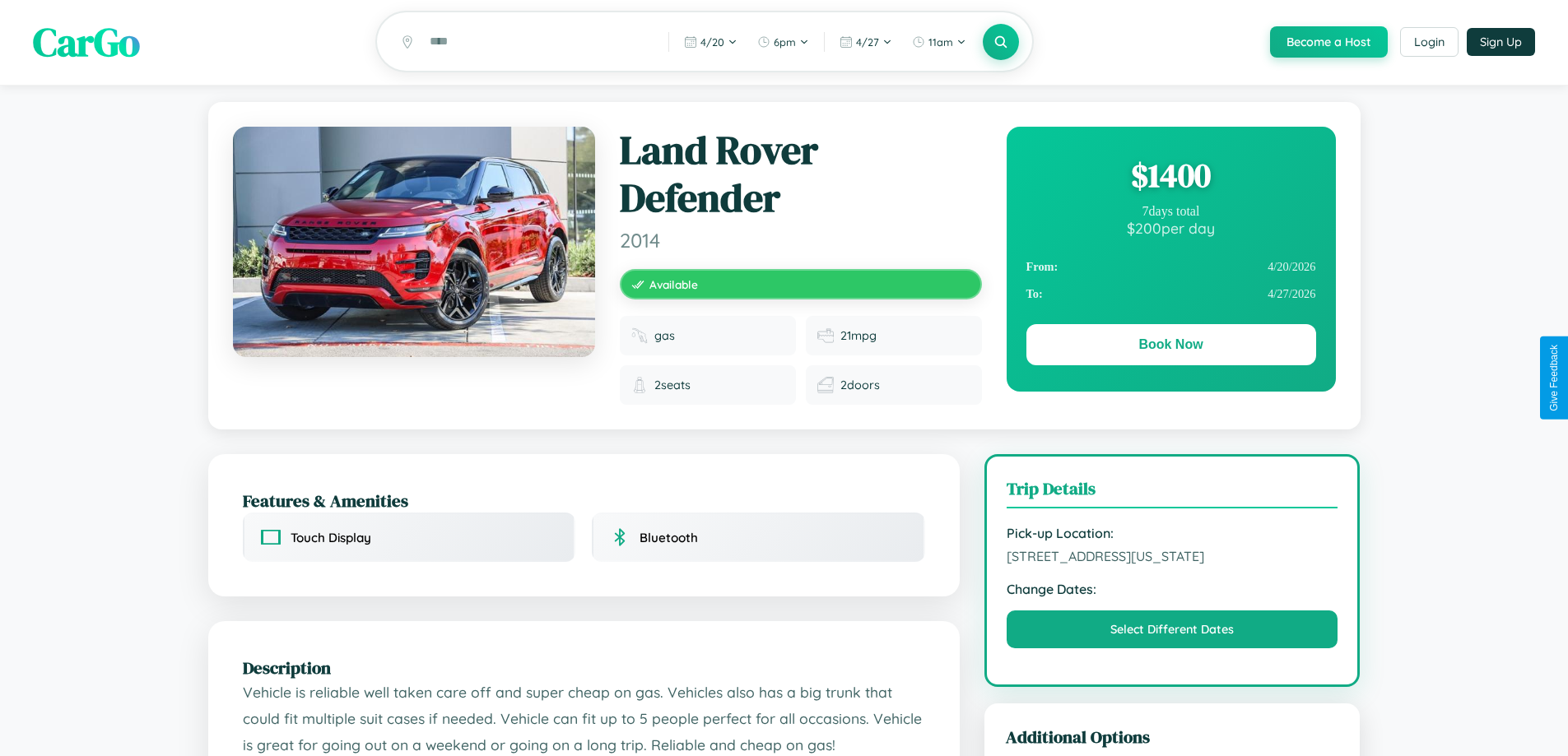
scroll to position [191, 0]
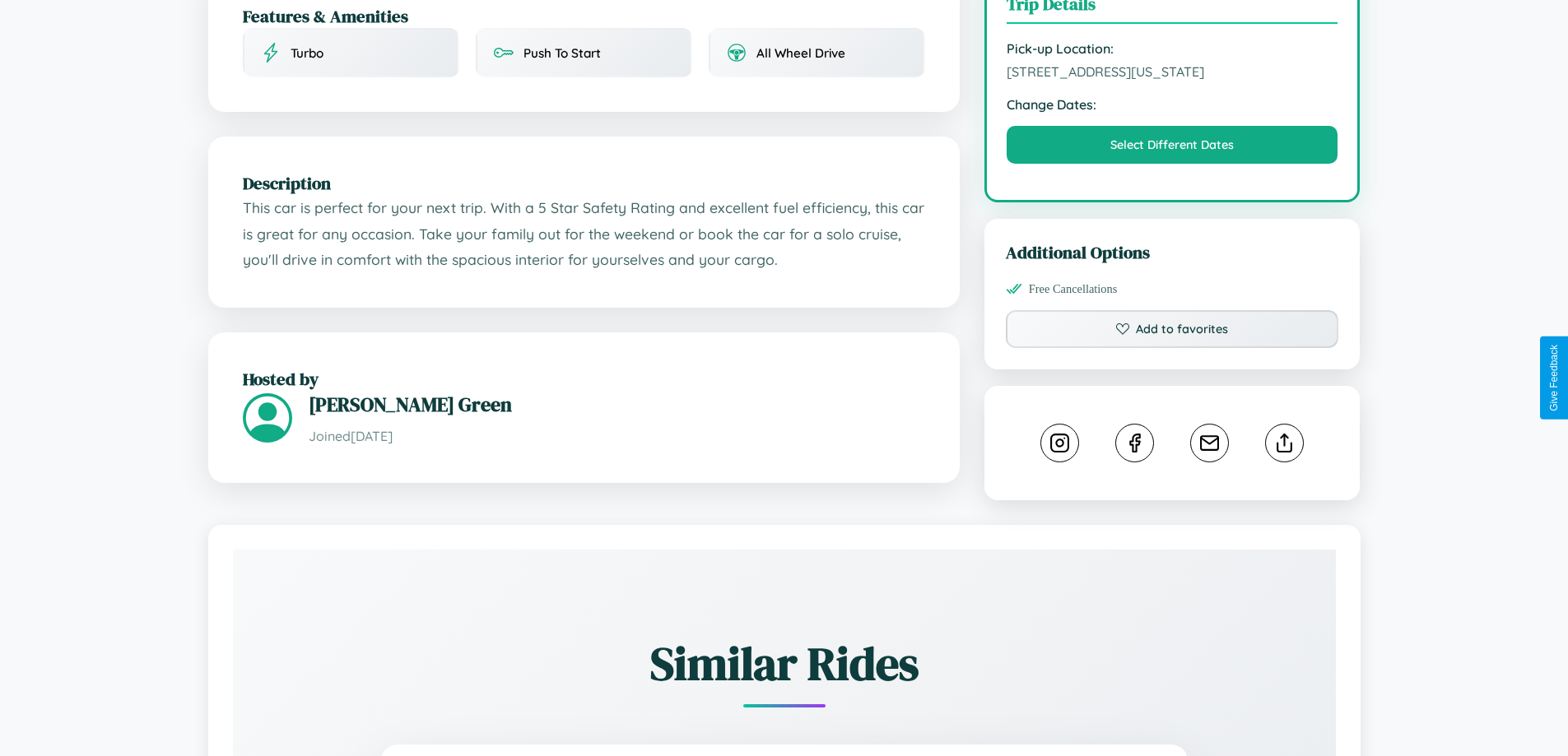
scroll to position [557, 0]
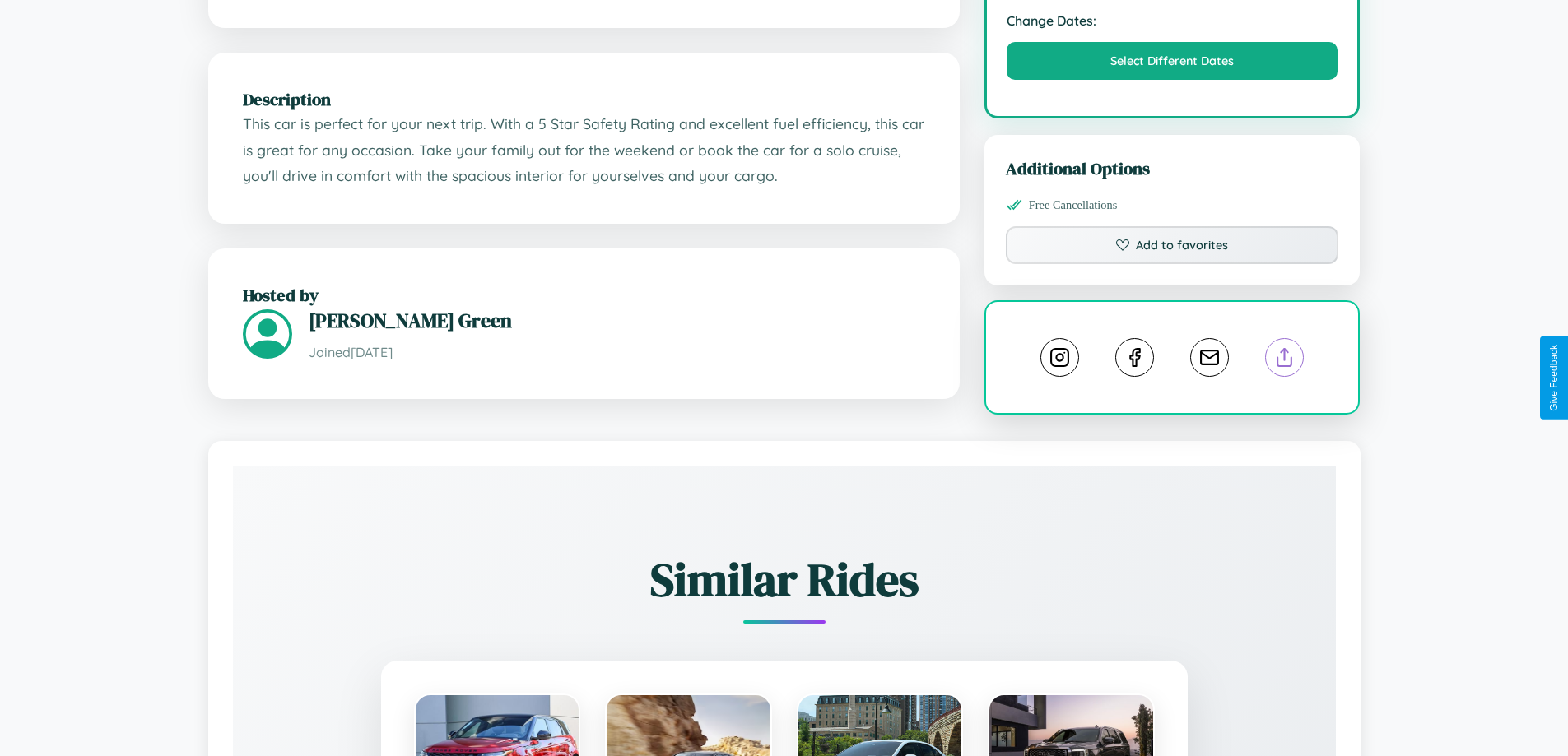
click at [1285, 360] on line at bounding box center [1285, 355] width 0 height 11
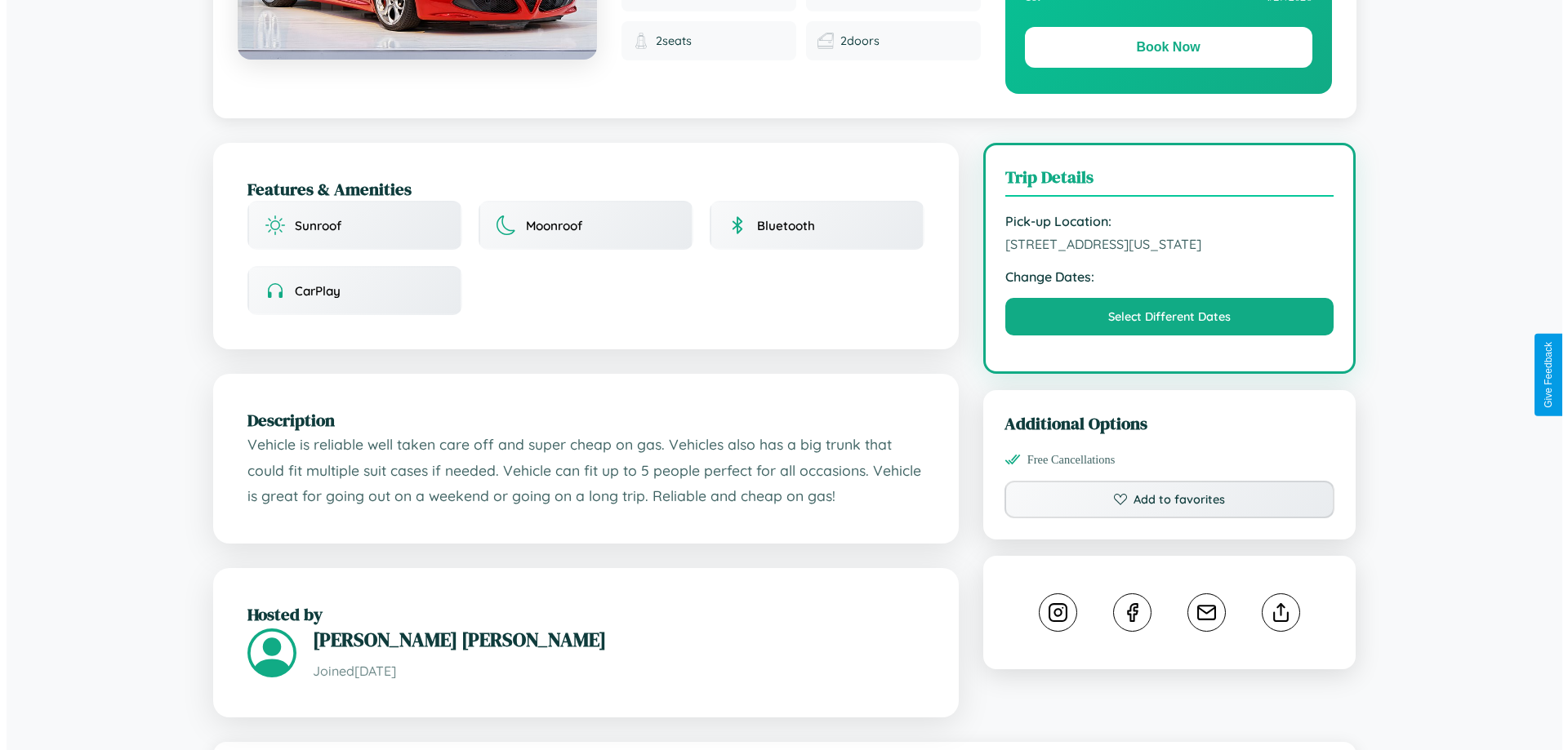
scroll to position [441, 0]
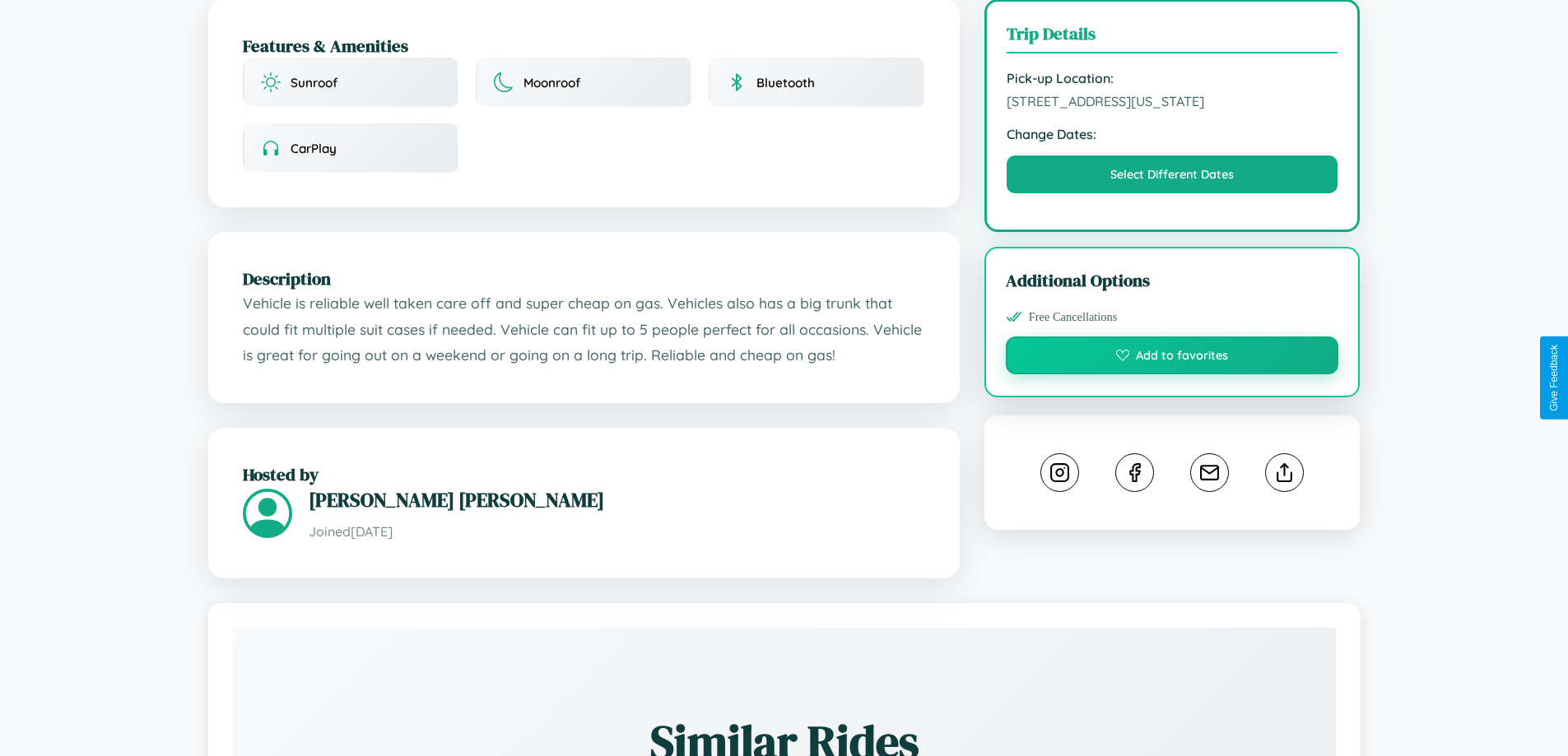
click at [1172, 375] on button "Add to favorites" at bounding box center [1172, 356] width 334 height 38
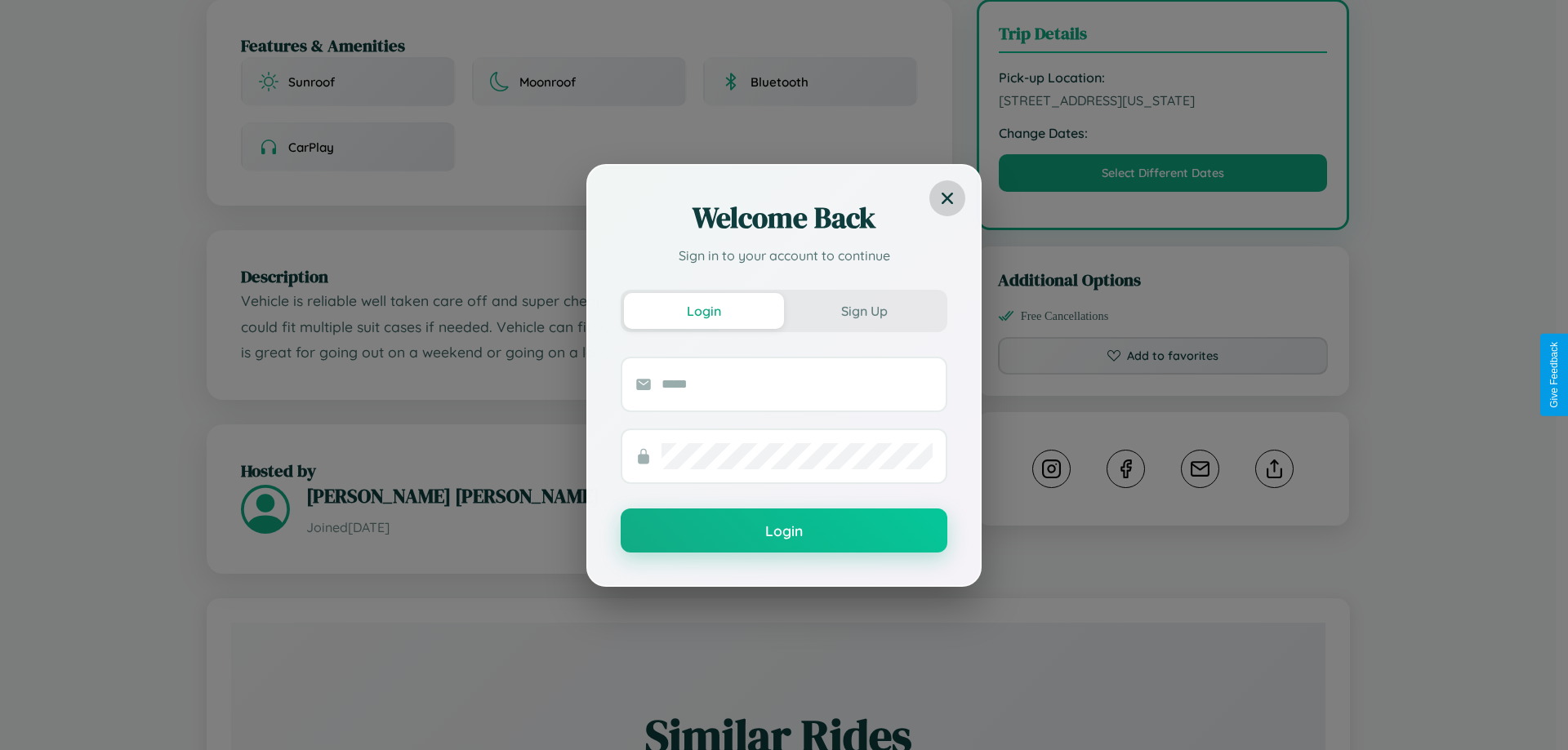
click at [946, 197] on icon at bounding box center [947, 197] width 11 height 11
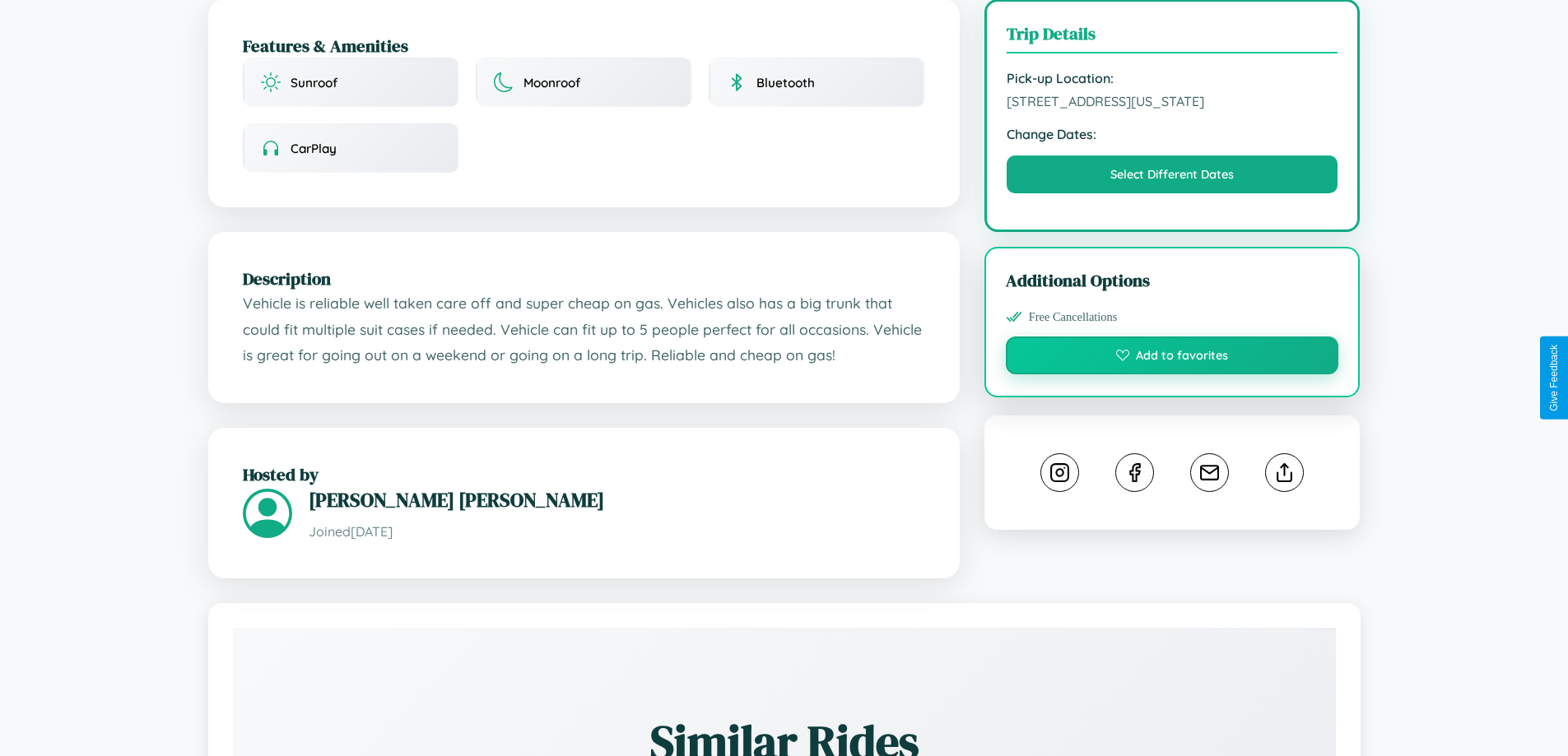
click at [1172, 375] on button "Add to favorites" at bounding box center [1172, 356] width 334 height 38
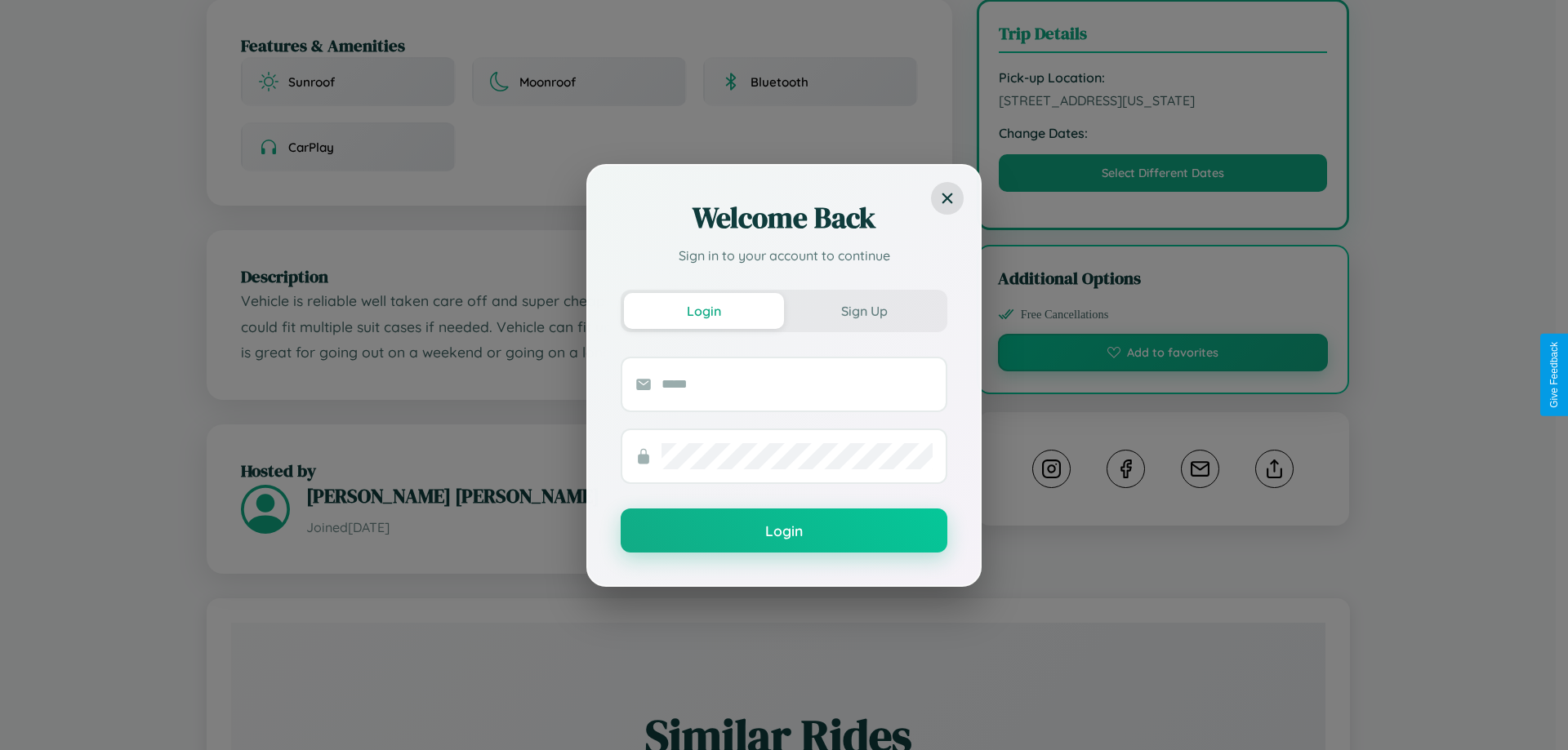
scroll to position [957, 0]
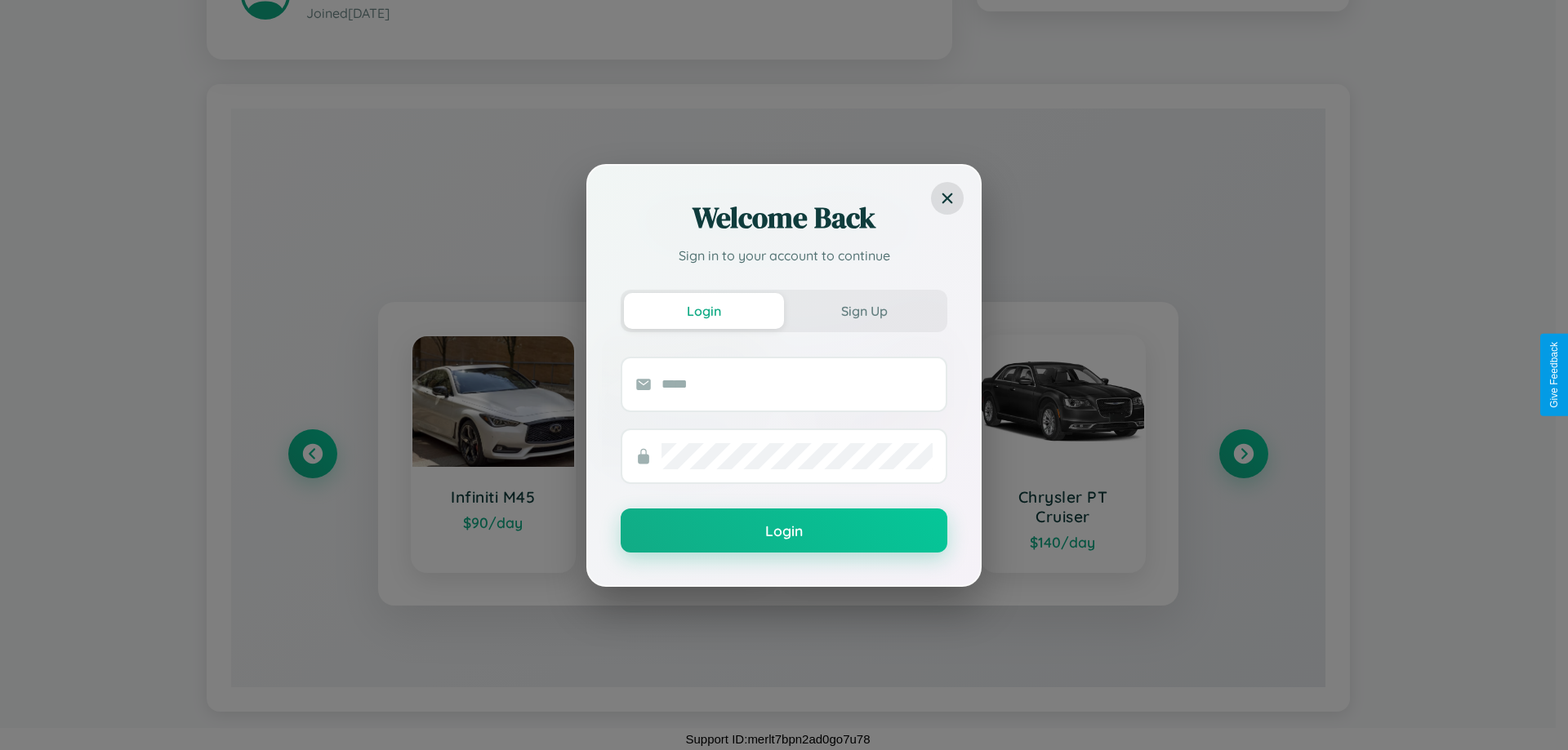
click at [1243, 453] on div "Welcome Back Sign in to your account to continue Login Sign Up Login" at bounding box center [784, 375] width 1568 height 750
click at [312, 453] on div "Welcome Back Sign in to your account to continue Login Sign Up Login" at bounding box center [784, 375] width 1568 height 750
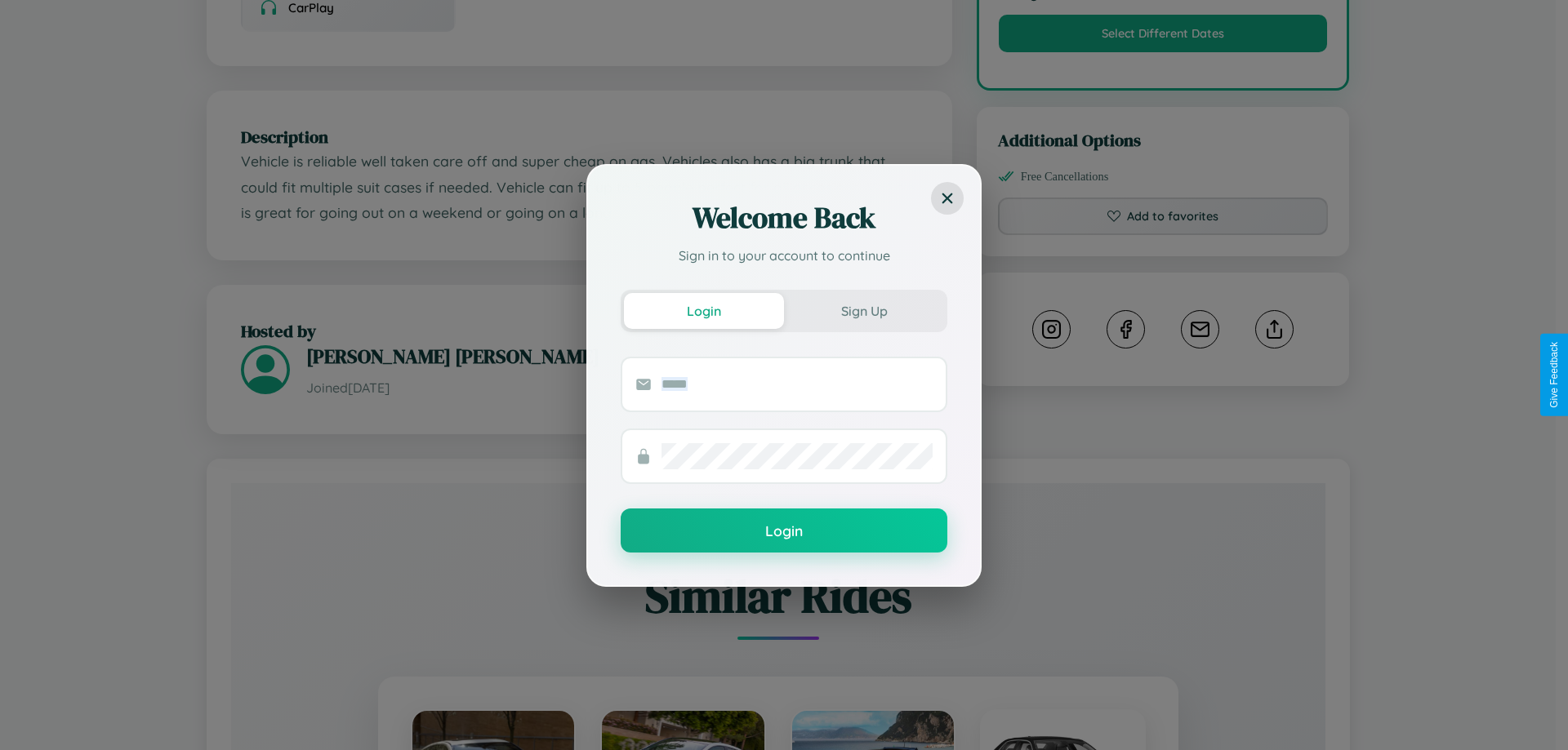
scroll to position [0, 0]
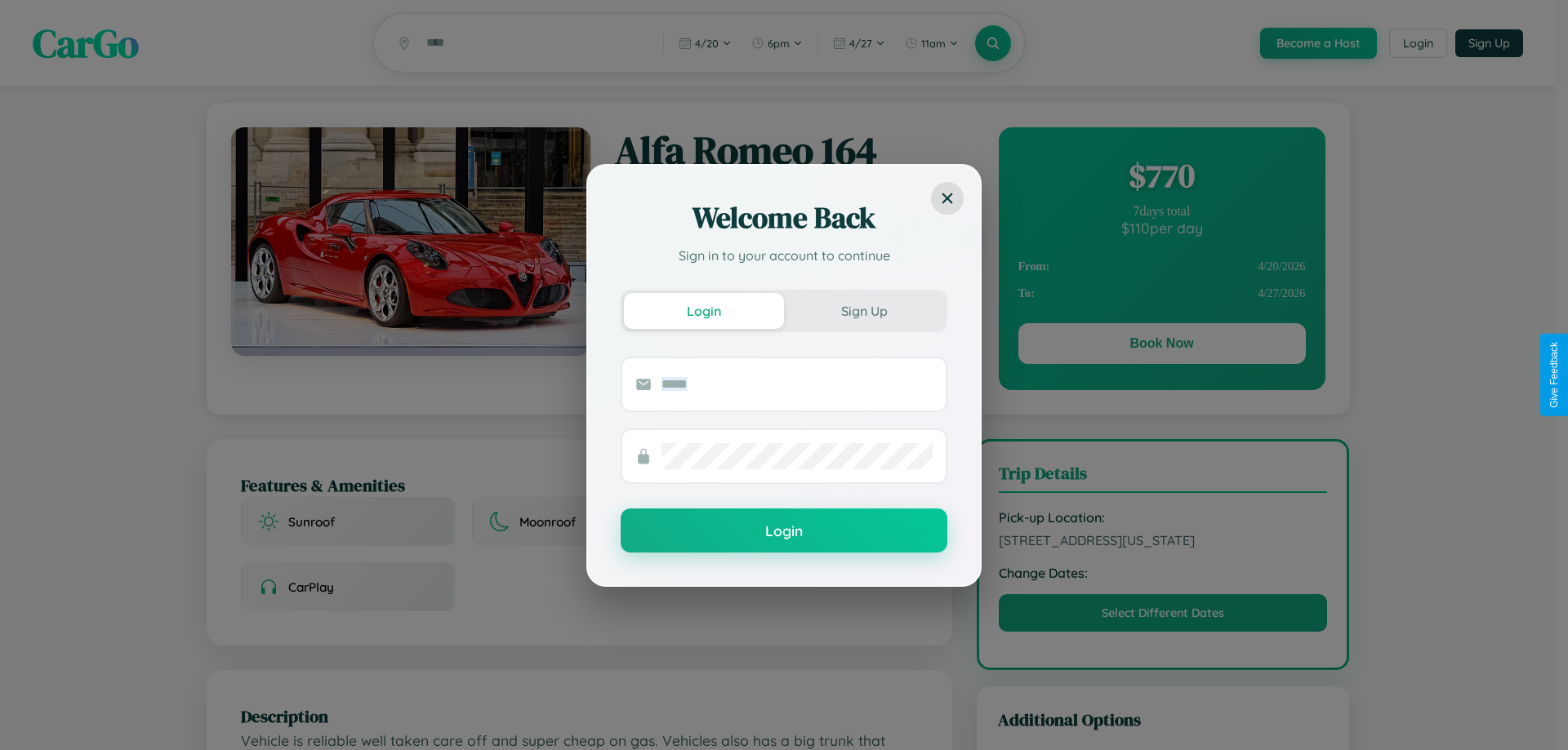
click at [1161, 346] on div "Welcome Back Sign in to your account to continue Login Sign Up Login" at bounding box center [784, 375] width 1568 height 750
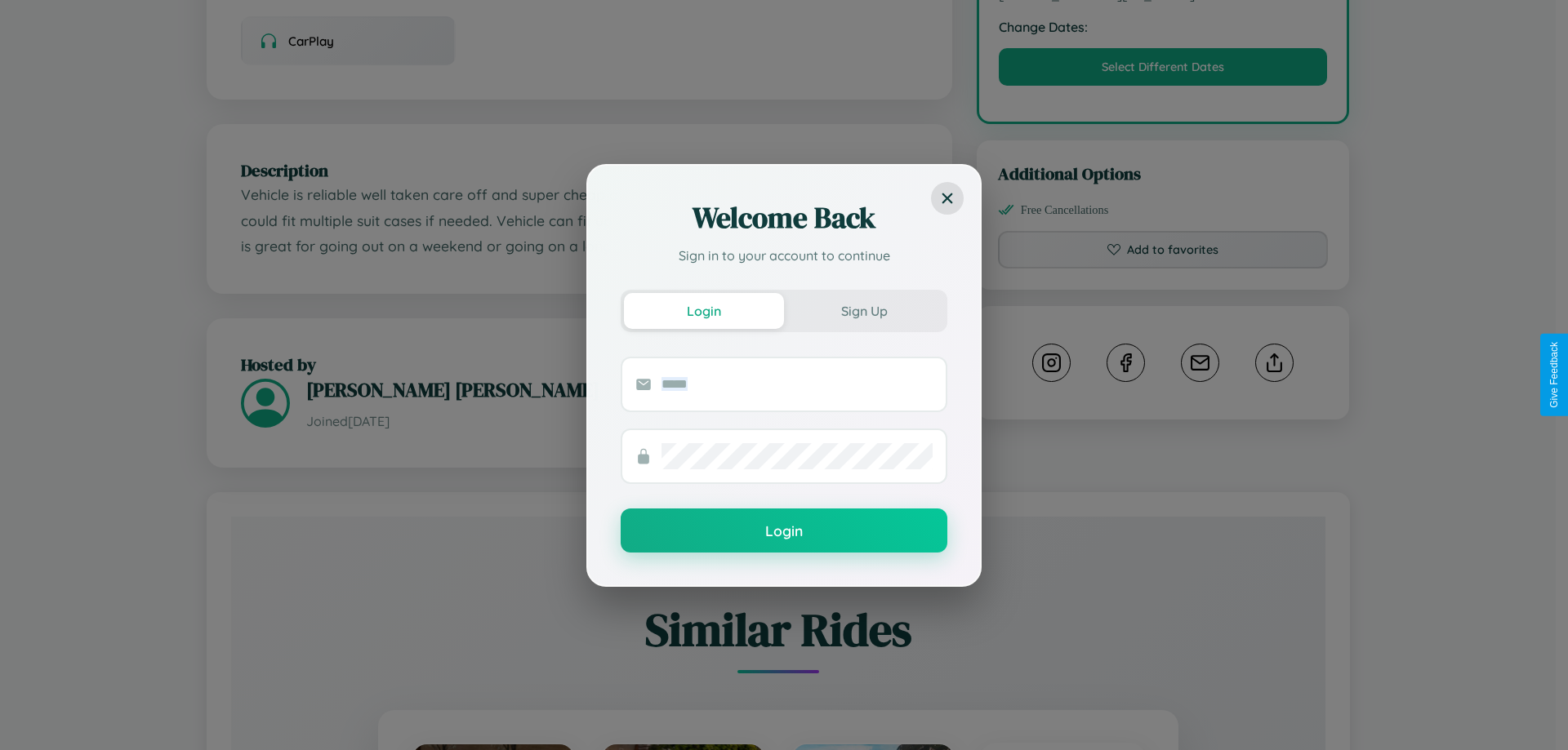
scroll to position [553, 0]
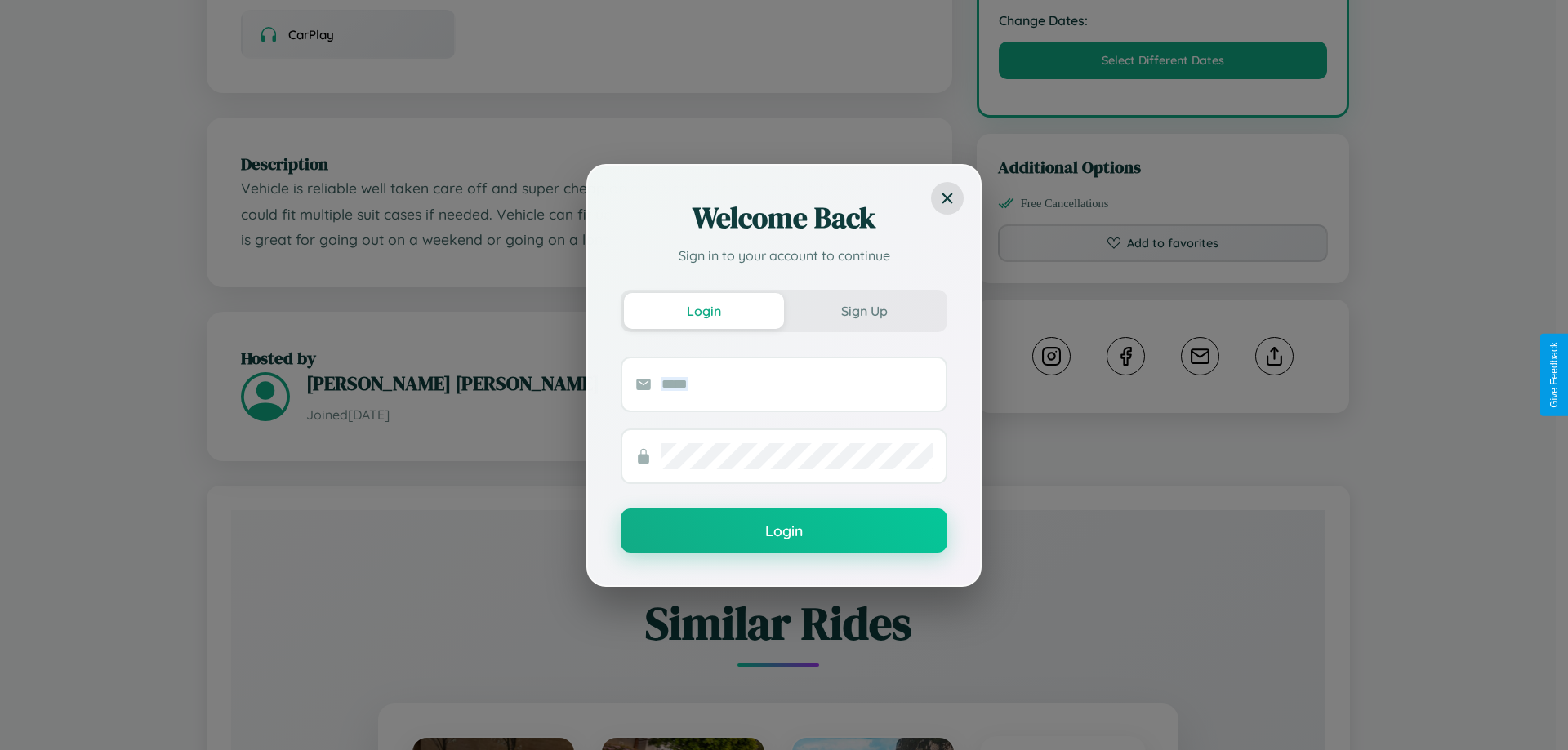
click at [1274, 375] on div "Welcome Back Sign in to your account to continue Login Sign Up Login" at bounding box center [784, 375] width 1568 height 750
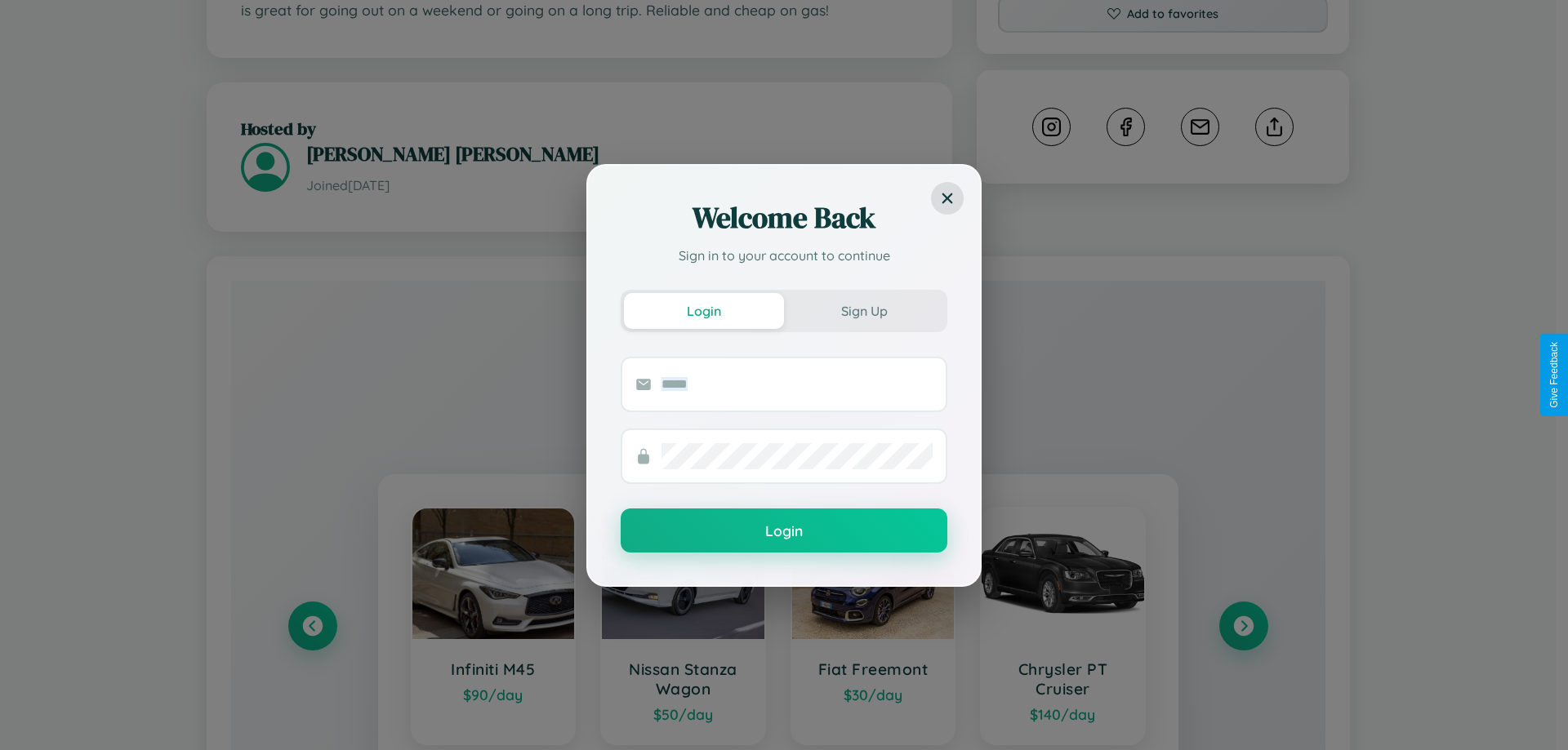
scroll to position [957, 0]
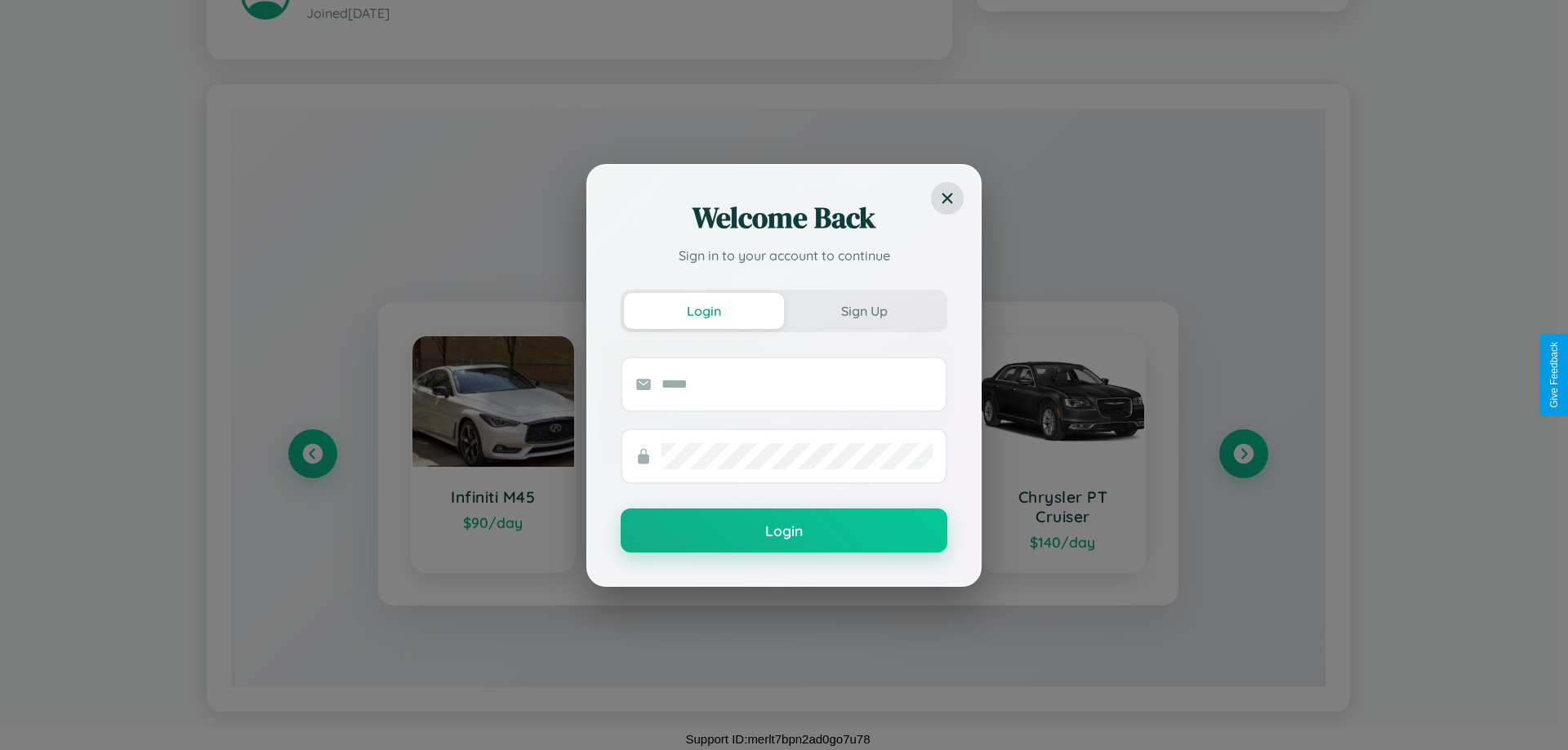
click at [1243, 453] on div "Welcome Back Sign in to your account to continue Login Sign Up Login" at bounding box center [784, 375] width 1568 height 750
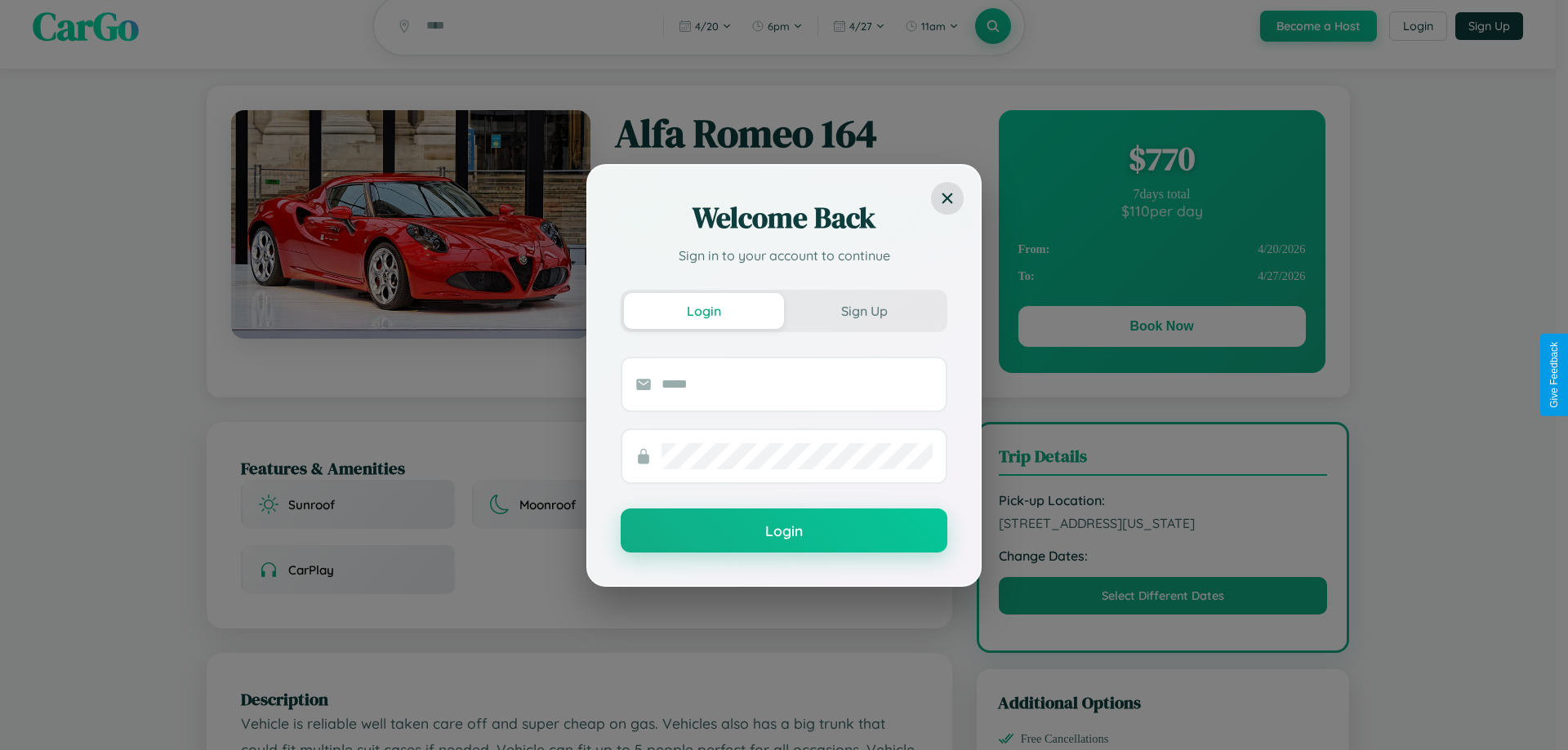
scroll to position [0, 0]
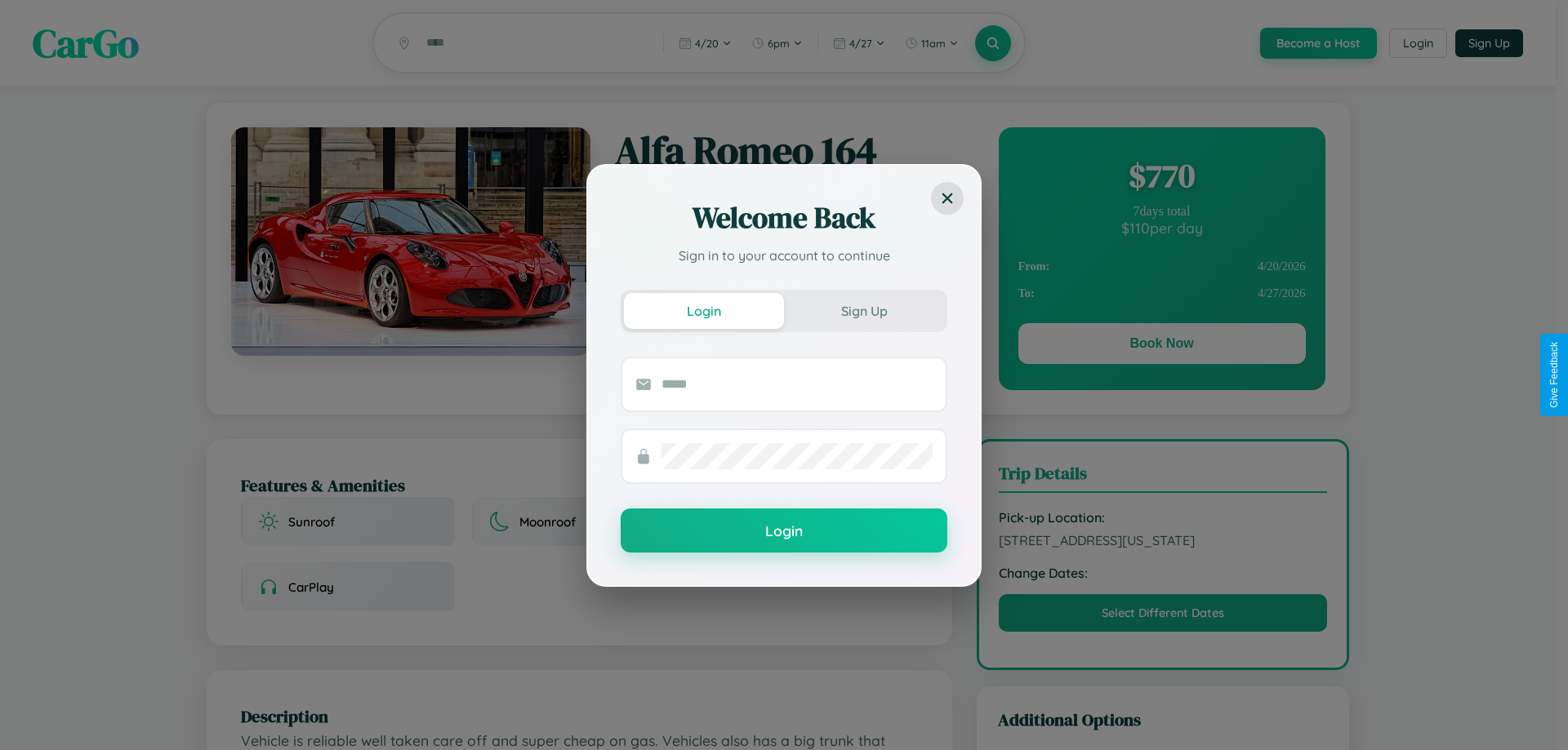
click at [1161, 346] on div "Welcome Back Sign in to your account to continue Login Sign Up Login" at bounding box center [784, 375] width 1568 height 750
